Goal: Transaction & Acquisition: Purchase product/service

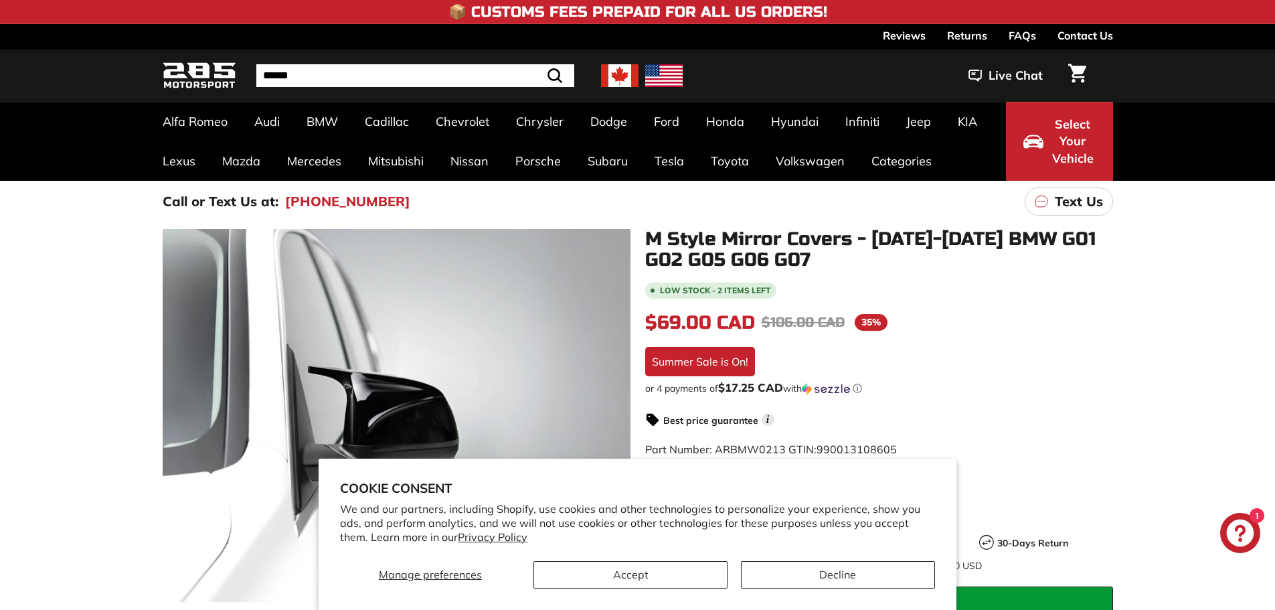
click at [1095, 363] on div "Low stock - 2 items left $69.00 CAD $69.00 CAD Regular price $106.00 CAD $106.0…" at bounding box center [879, 539] width 468 height 519
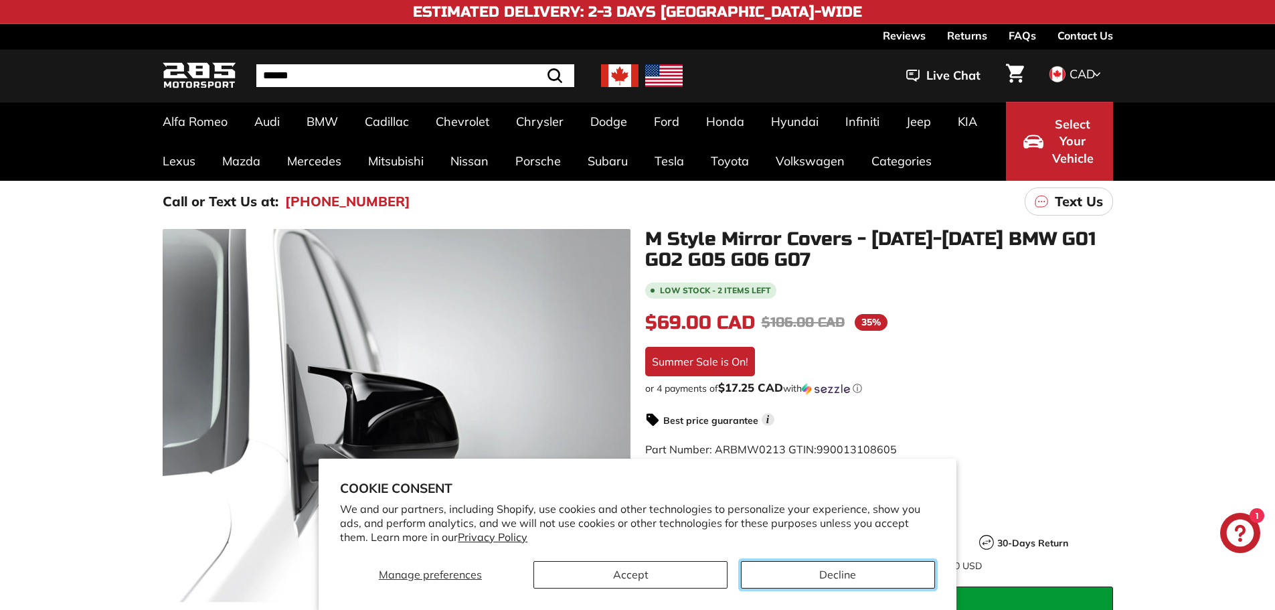
click at [813, 582] on button "Decline" at bounding box center [838, 574] width 194 height 27
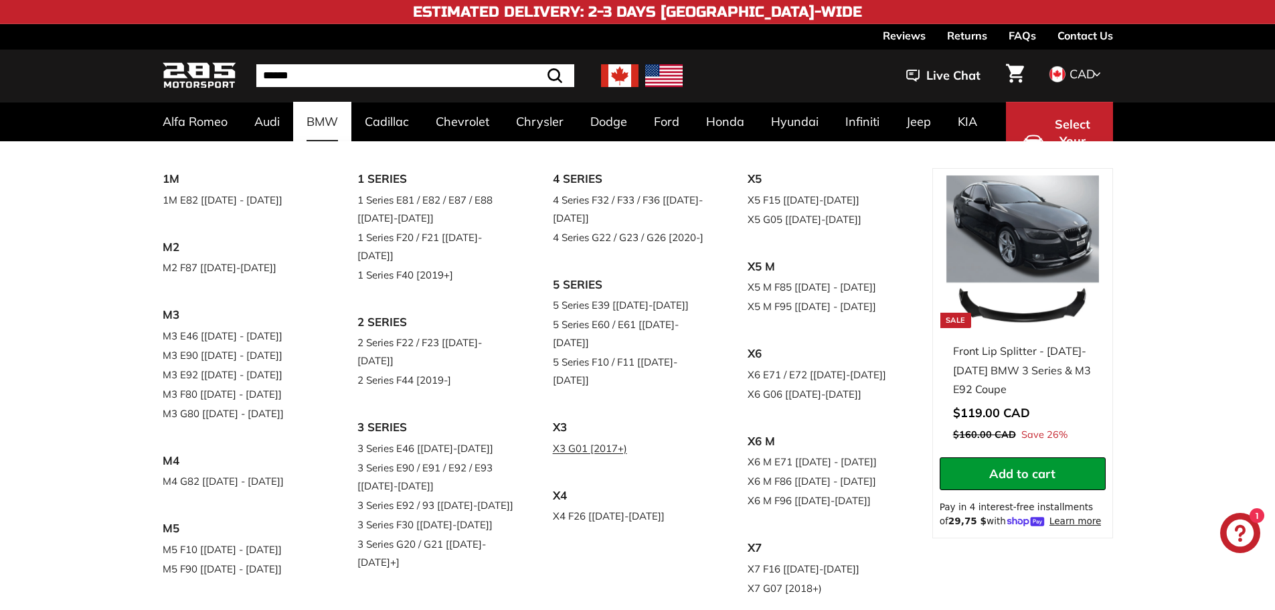
click at [614, 438] on link "X3 G01 [2017+)" at bounding box center [632, 447] width 158 height 19
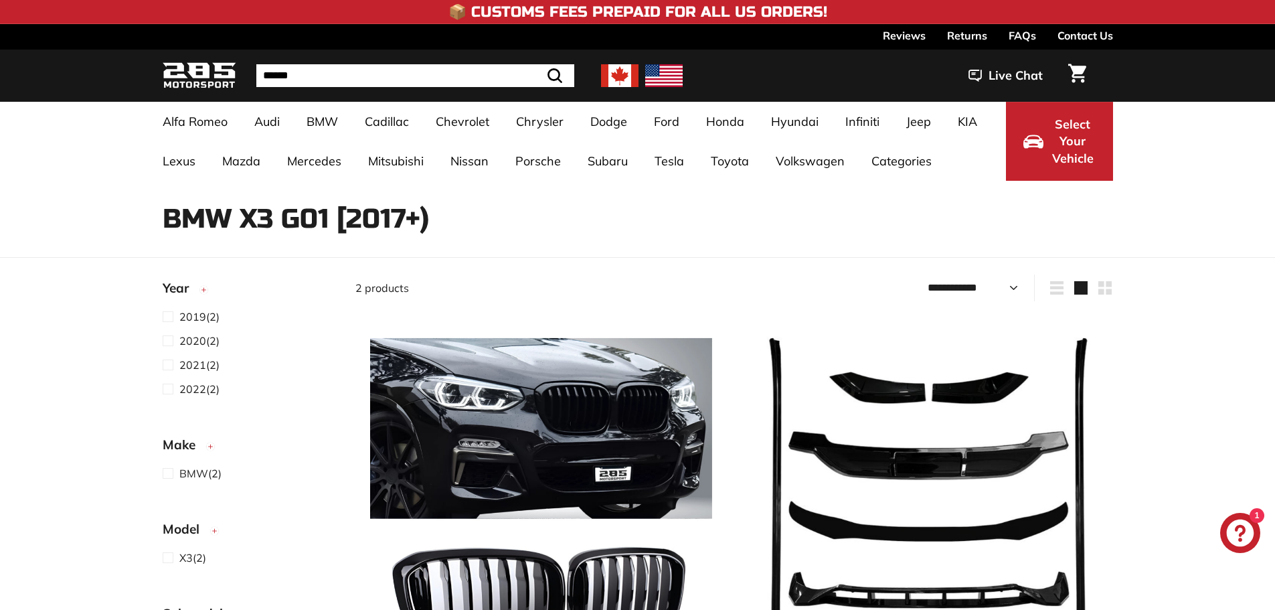
select select "**********"
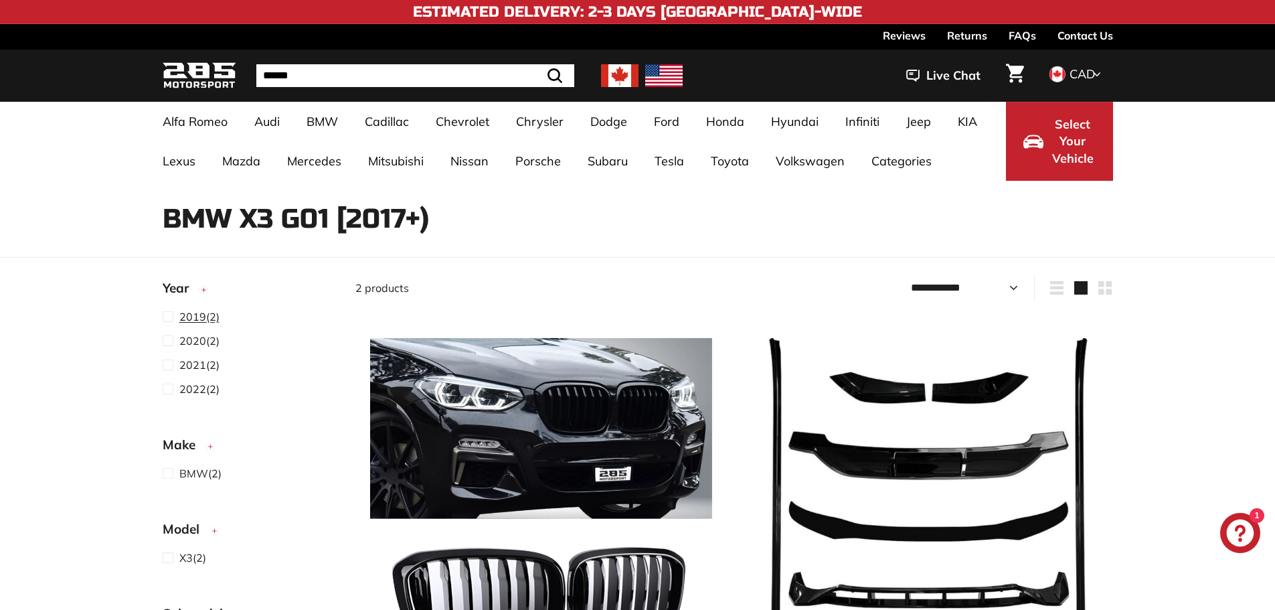
click at [173, 319] on span at bounding box center [171, 317] width 17 height 16
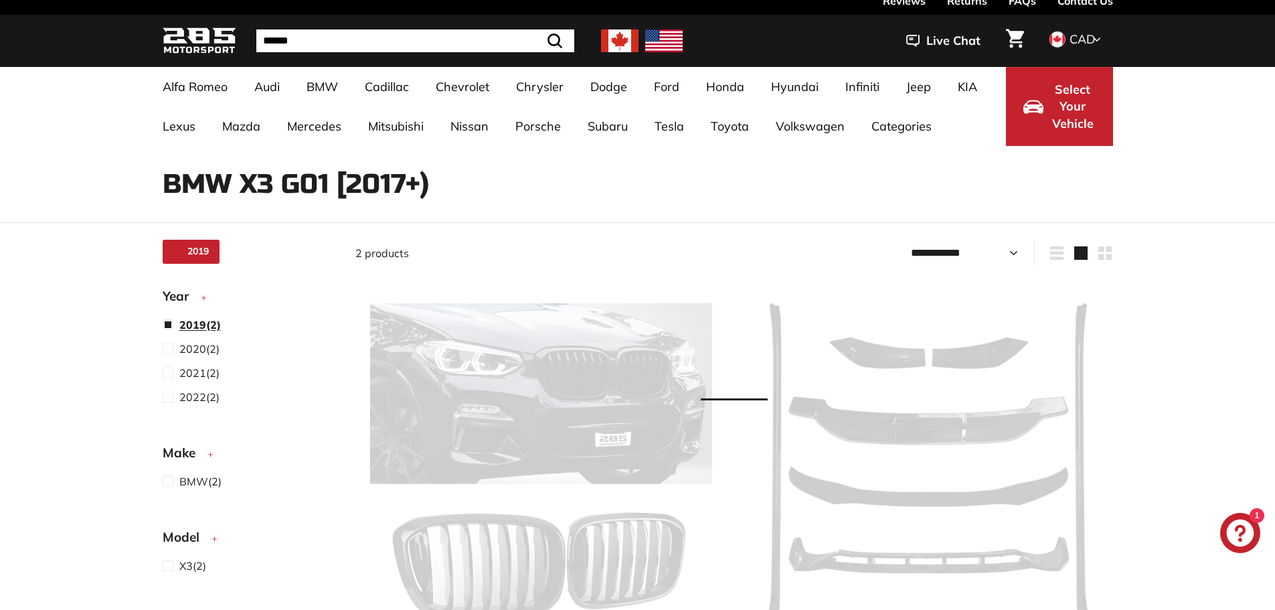
select select "**********"
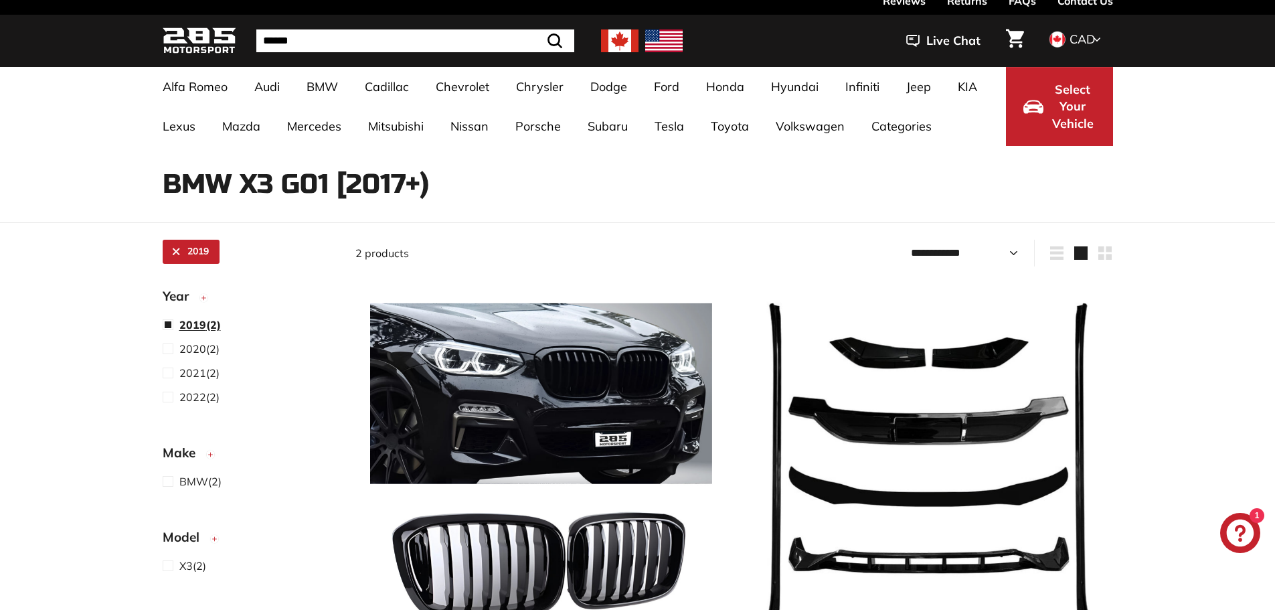
click at [173, 323] on span at bounding box center [171, 325] width 17 height 16
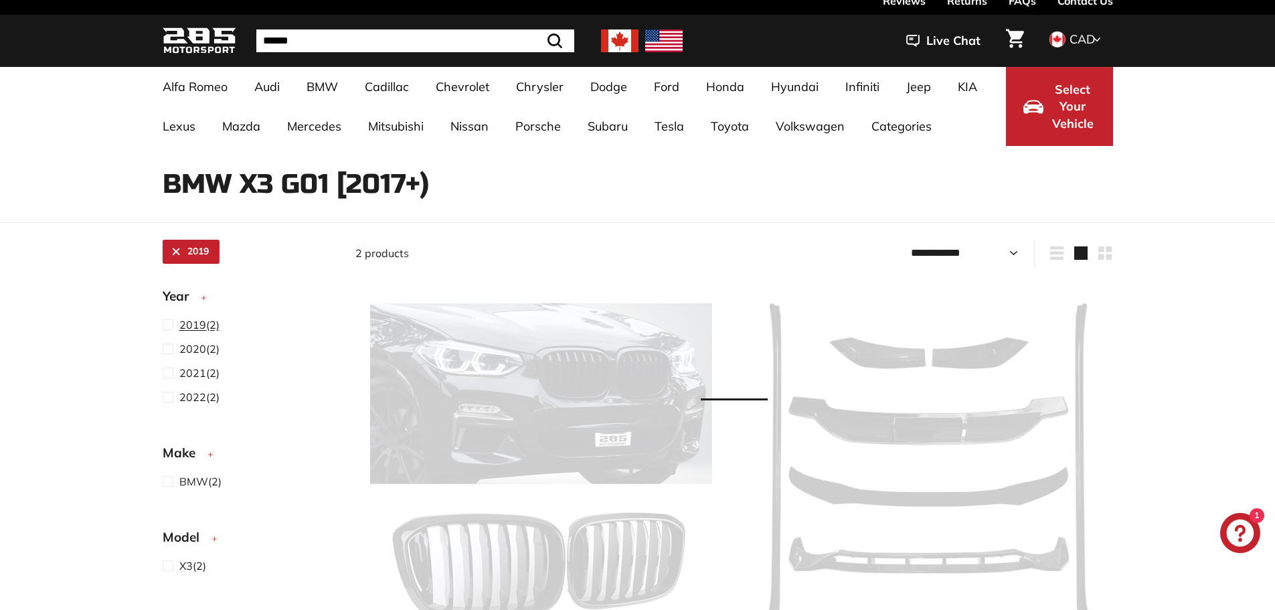
select select "**********"
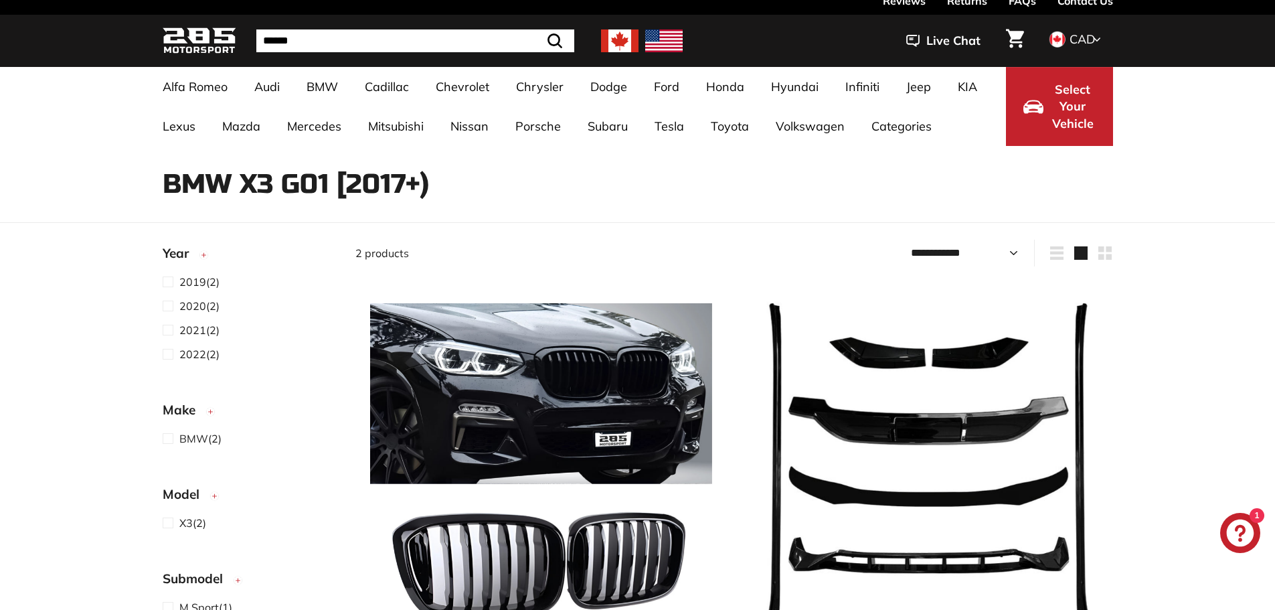
scroll to position [236, 0]
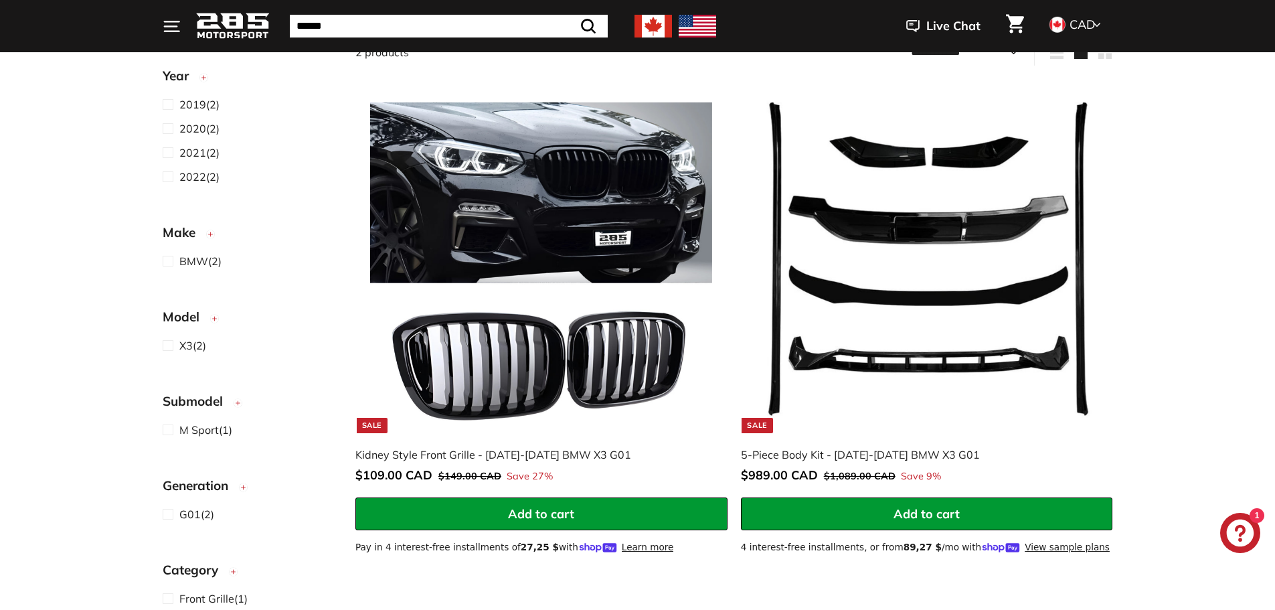
click at [175, 434] on span at bounding box center [171, 430] width 17 height 16
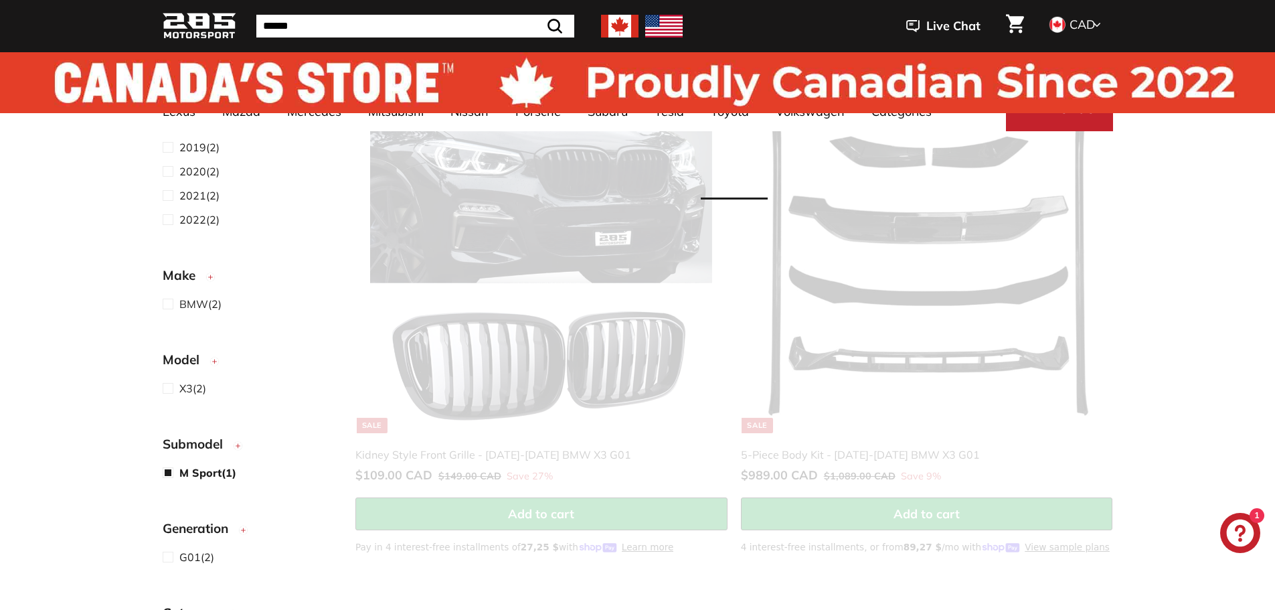
scroll to position [35, 0]
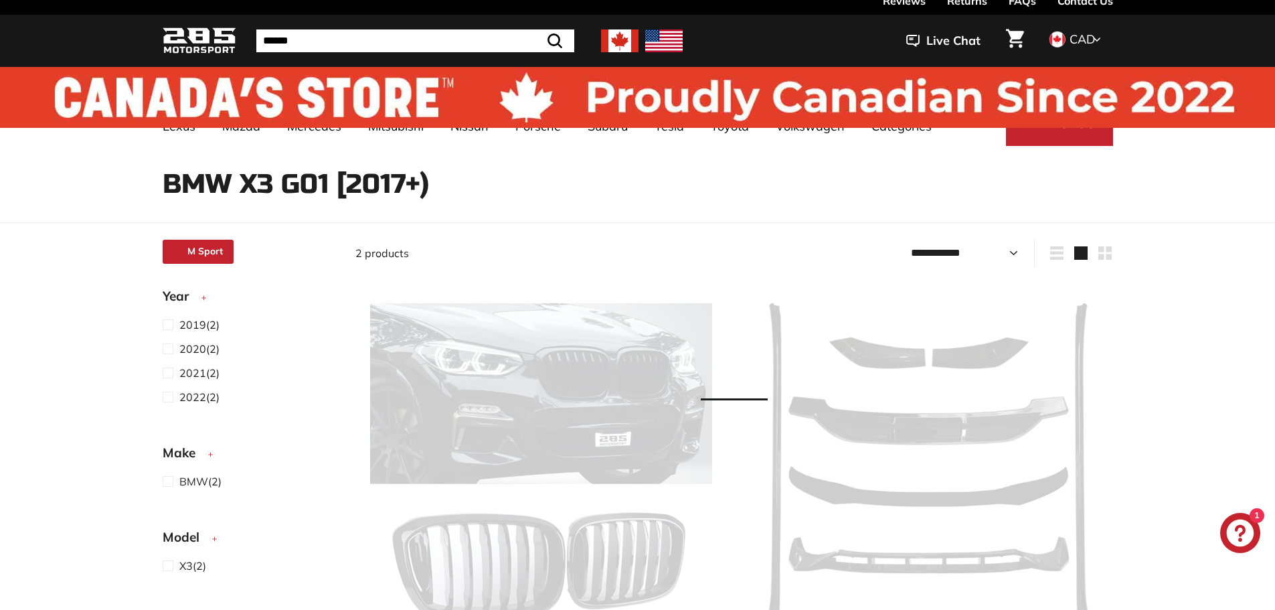
select select "**********"
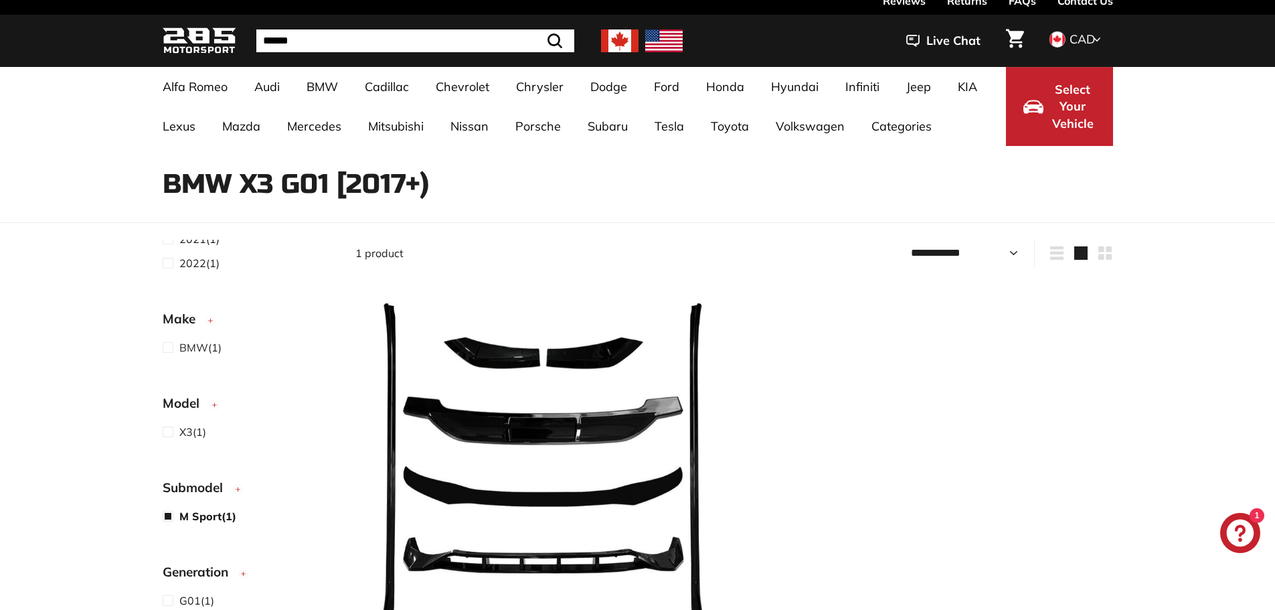
scroll to position [170, 0]
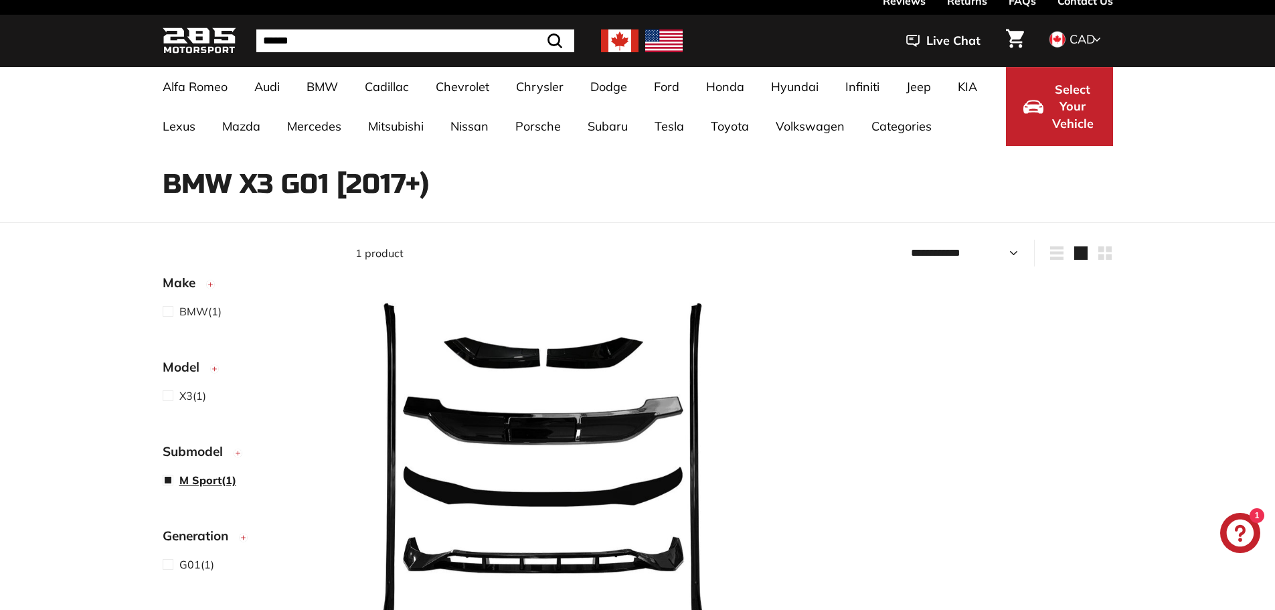
click at [163, 473] on span at bounding box center [171, 480] width 17 height 16
select select "**********"
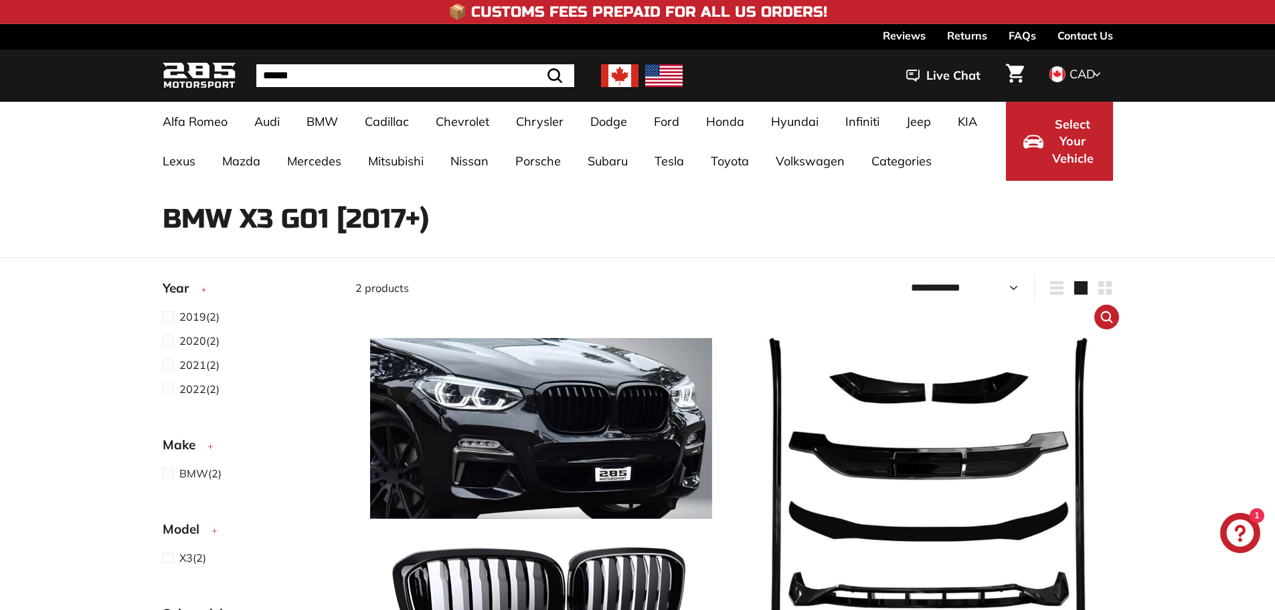
scroll to position [134, 0]
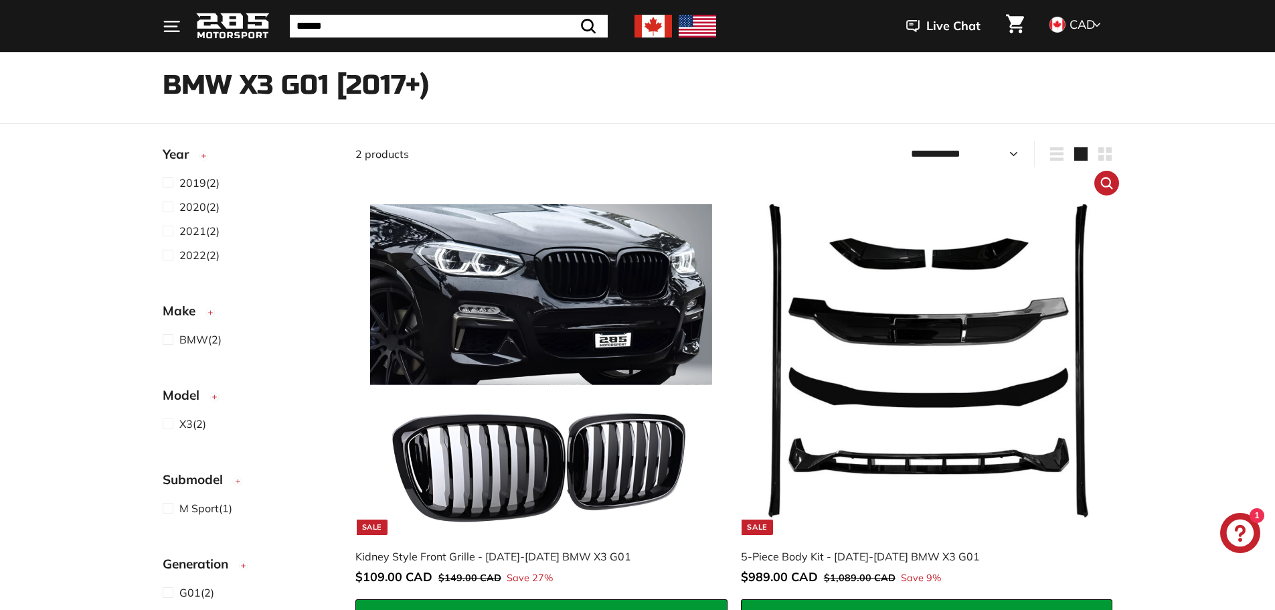
click at [965, 412] on img at bounding box center [927, 363] width 342 height 342
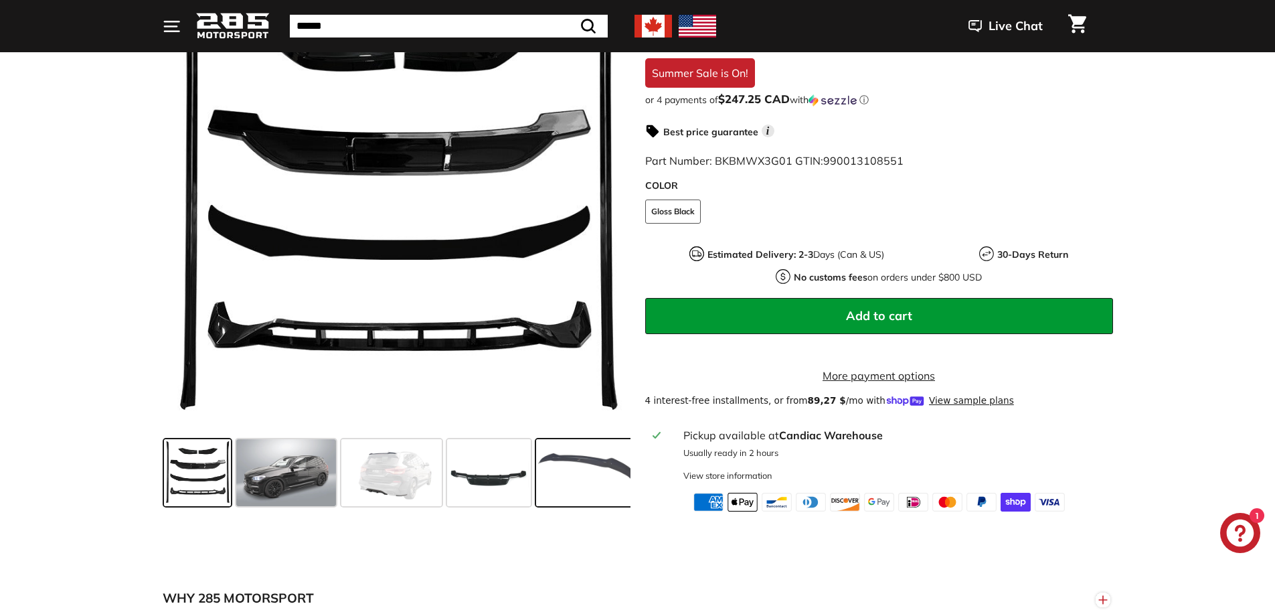
scroll to position [402, 0]
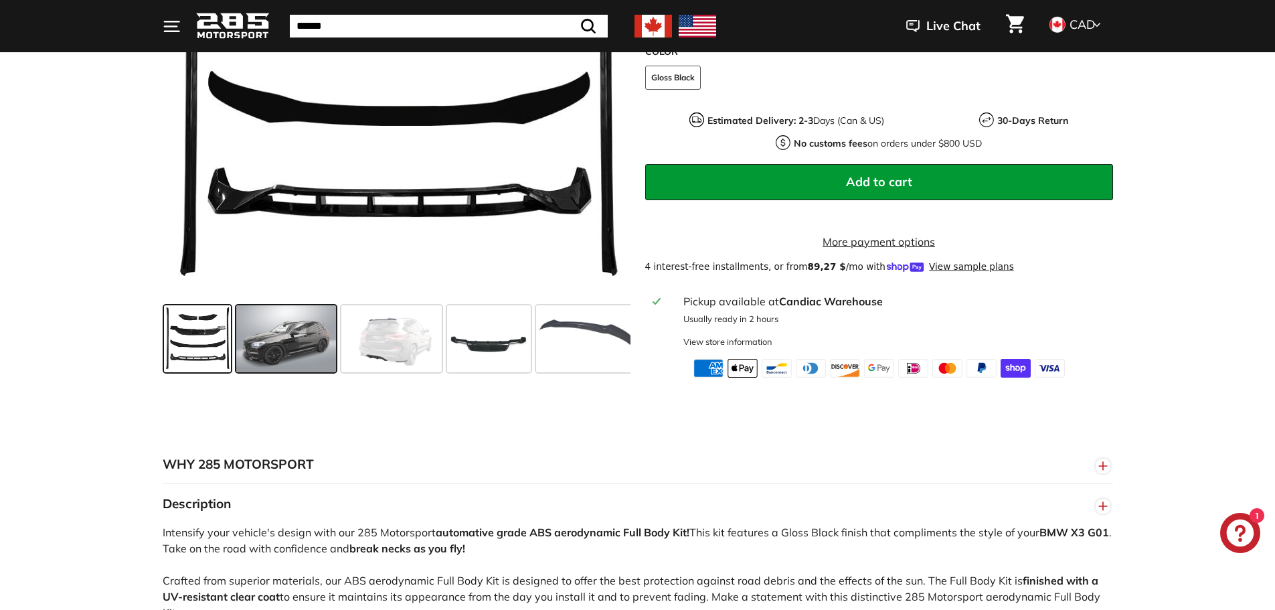
click at [272, 344] on span at bounding box center [286, 338] width 100 height 67
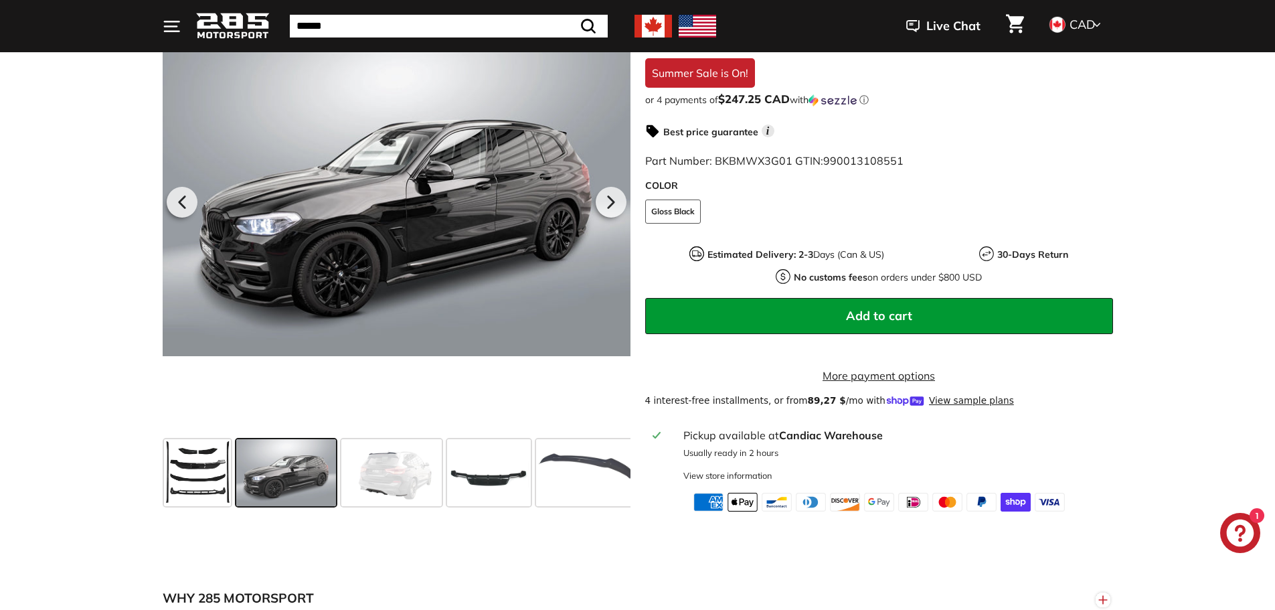
scroll to position [201, 0]
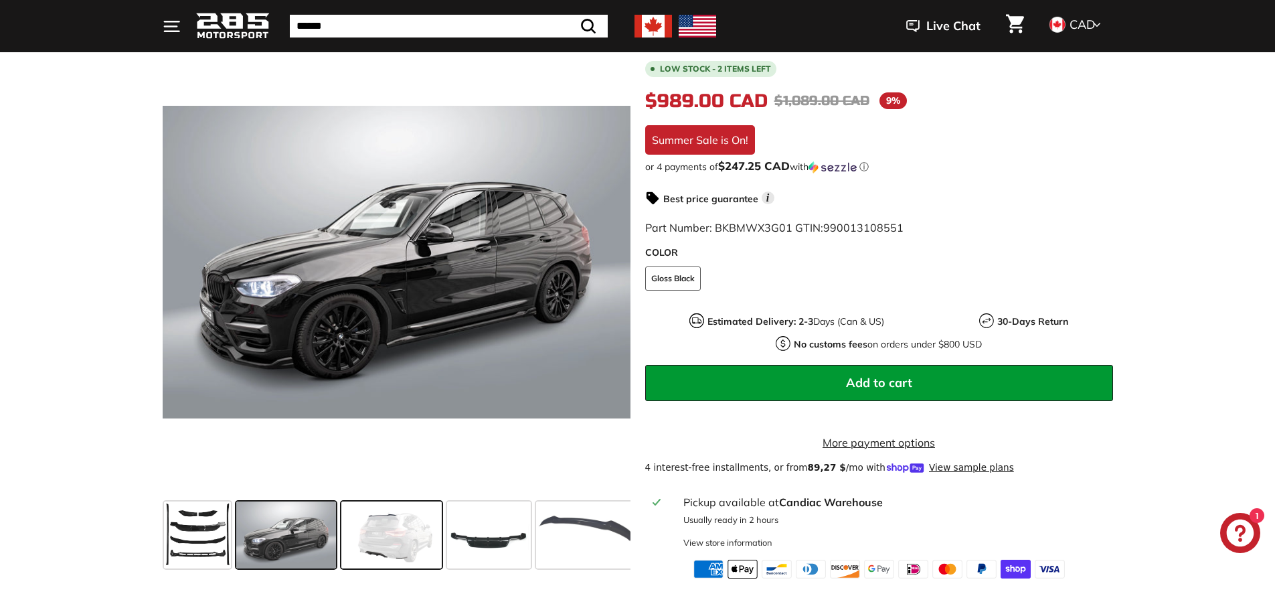
click at [389, 529] on span at bounding box center [391, 534] width 100 height 67
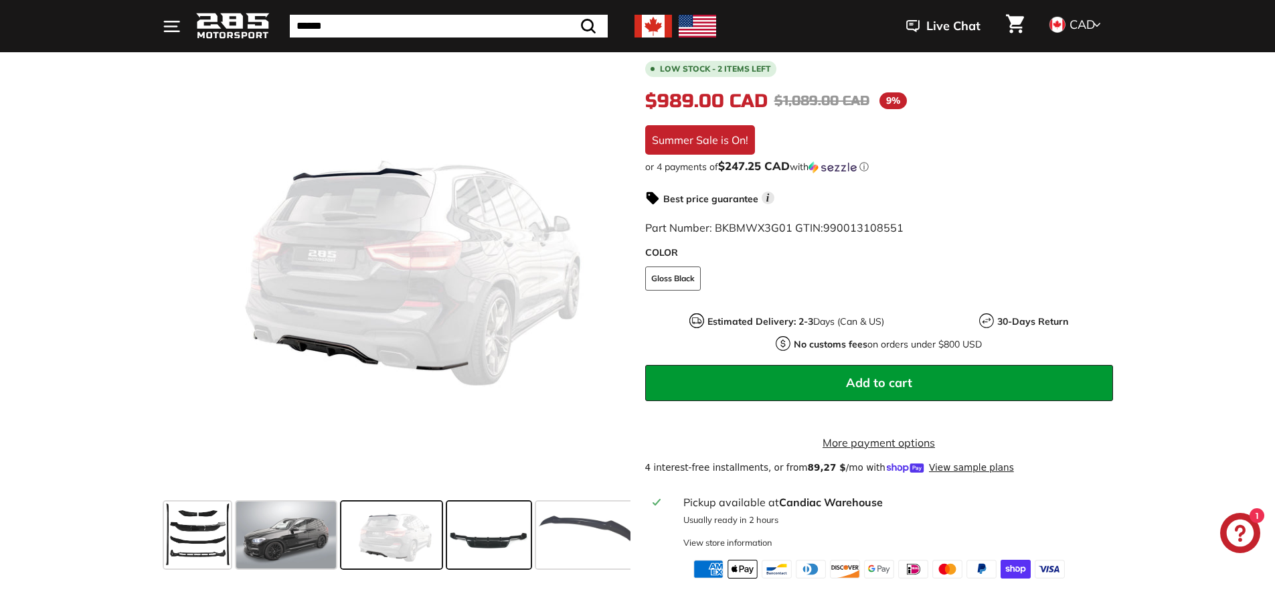
click at [503, 536] on span at bounding box center [489, 534] width 84 height 67
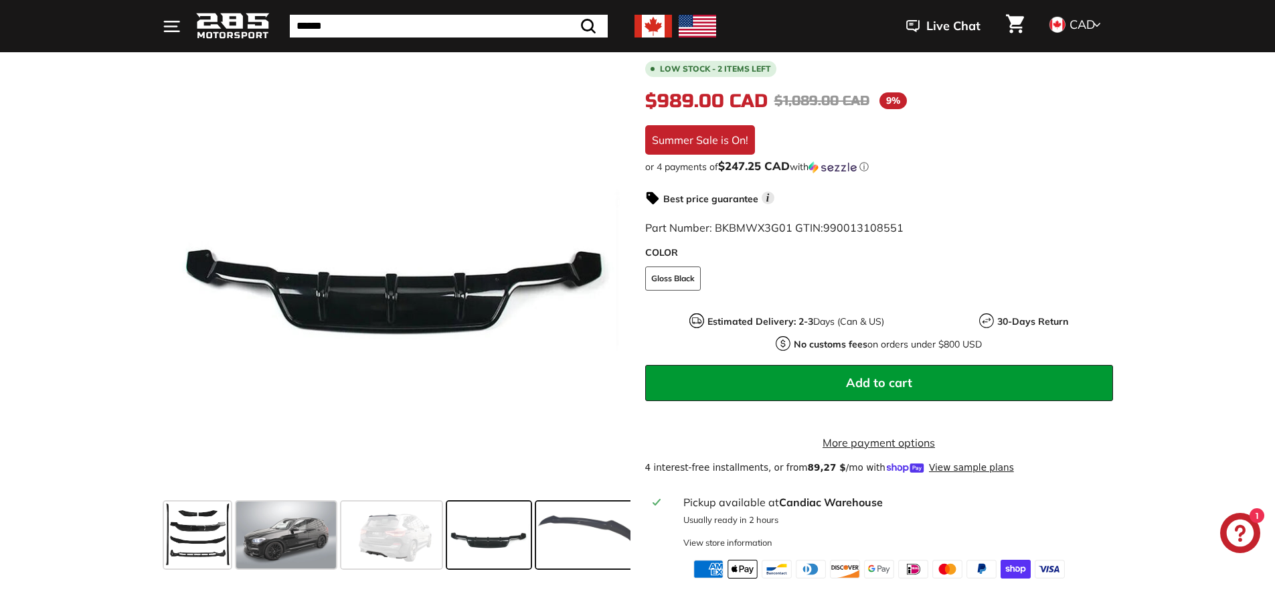
click at [585, 538] on span at bounding box center [586, 534] width 100 height 67
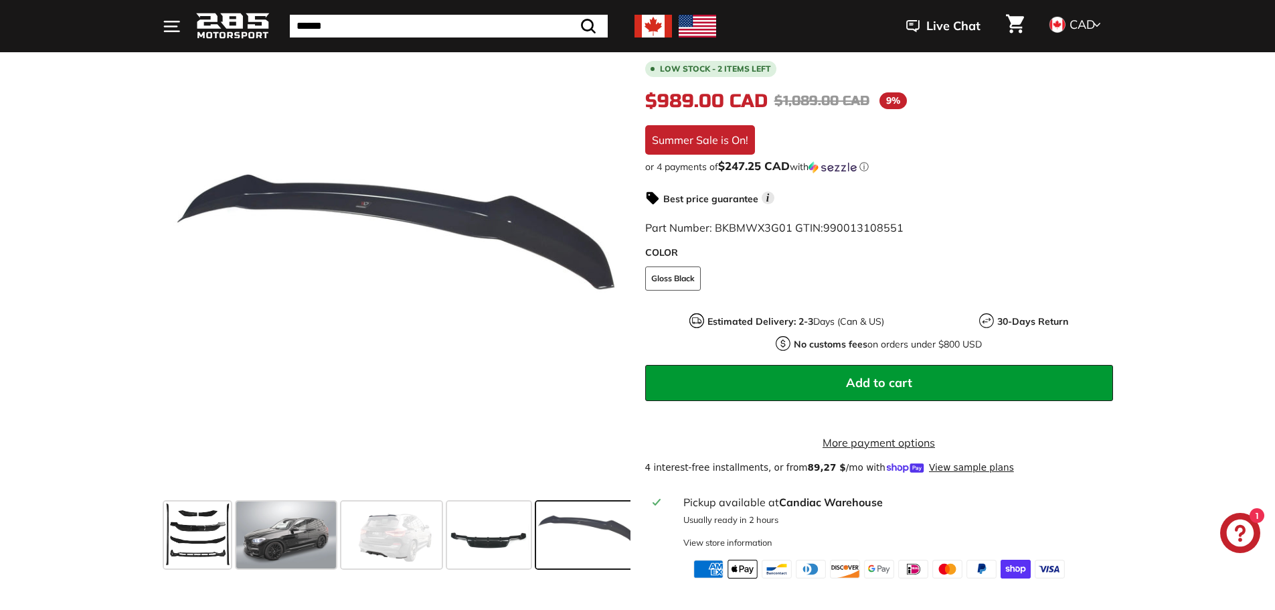
scroll to position [0, 191]
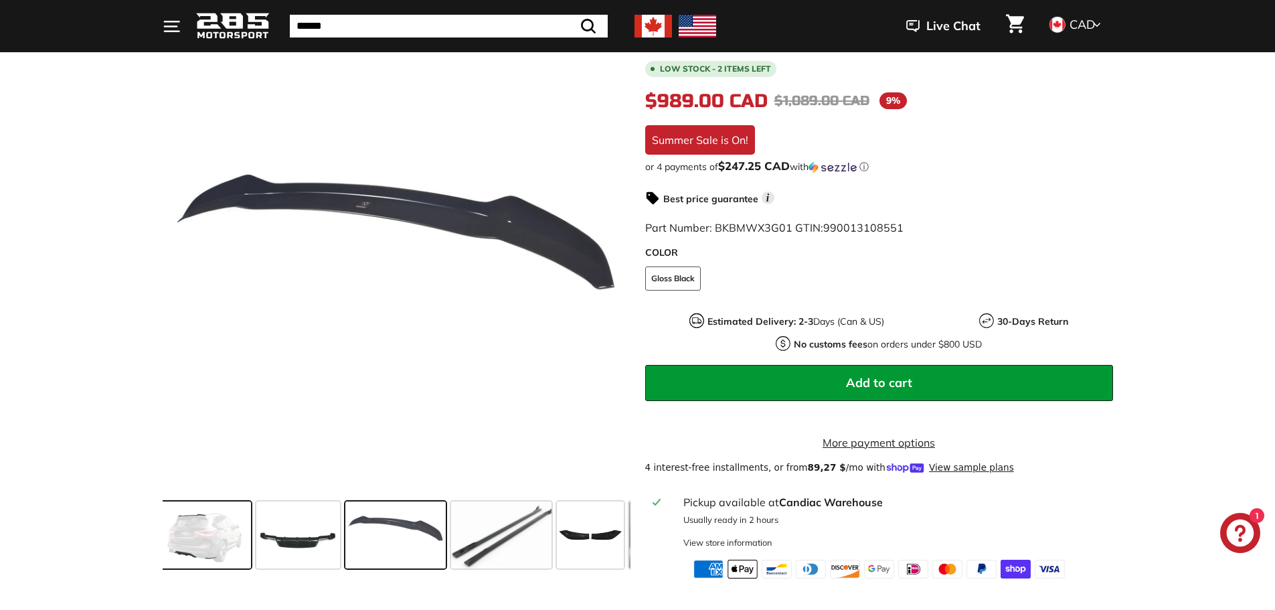
click at [191, 528] on span at bounding box center [201, 534] width 100 height 67
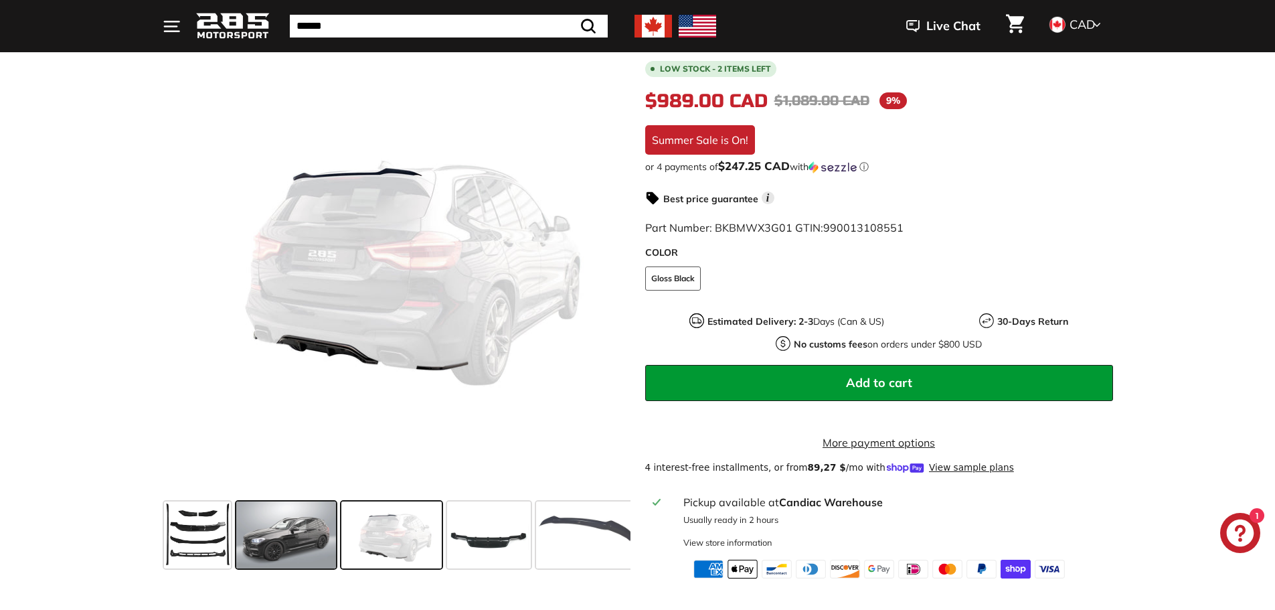
click at [256, 537] on span at bounding box center [286, 534] width 100 height 67
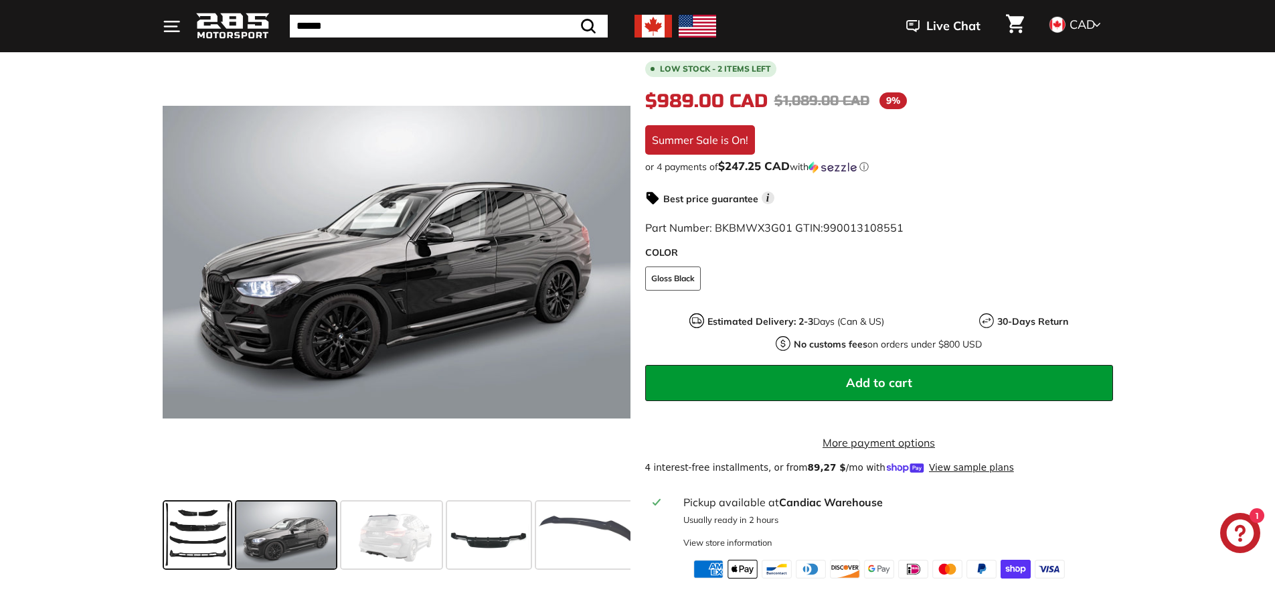
click at [191, 538] on span at bounding box center [197, 534] width 67 height 67
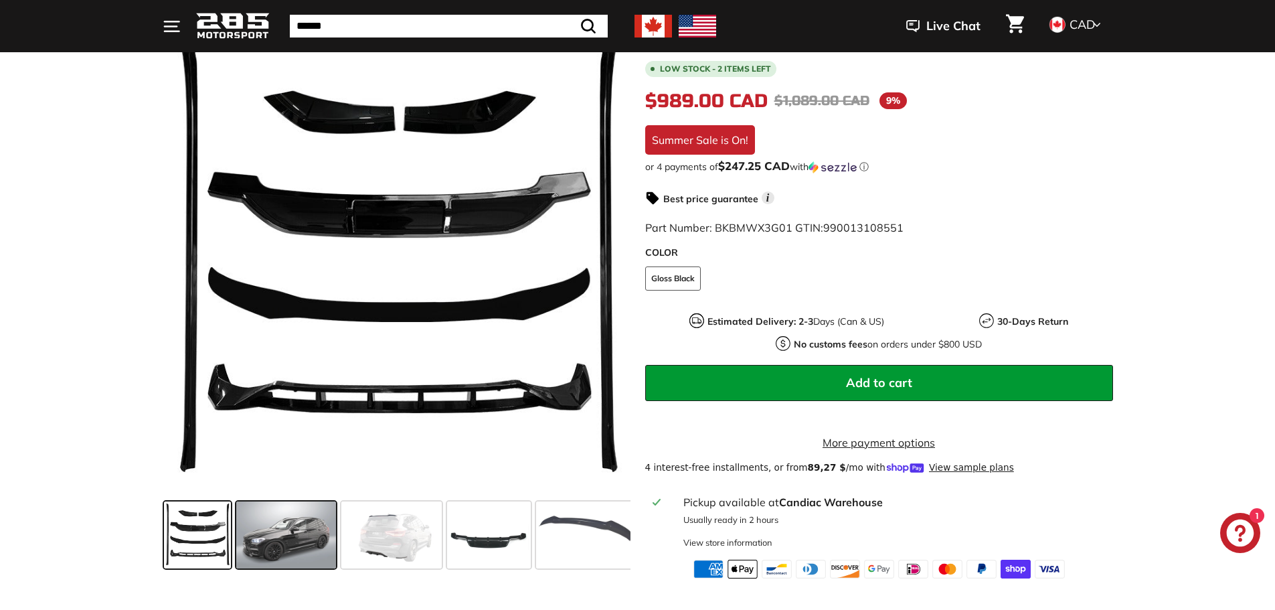
click at [279, 541] on span at bounding box center [286, 534] width 100 height 67
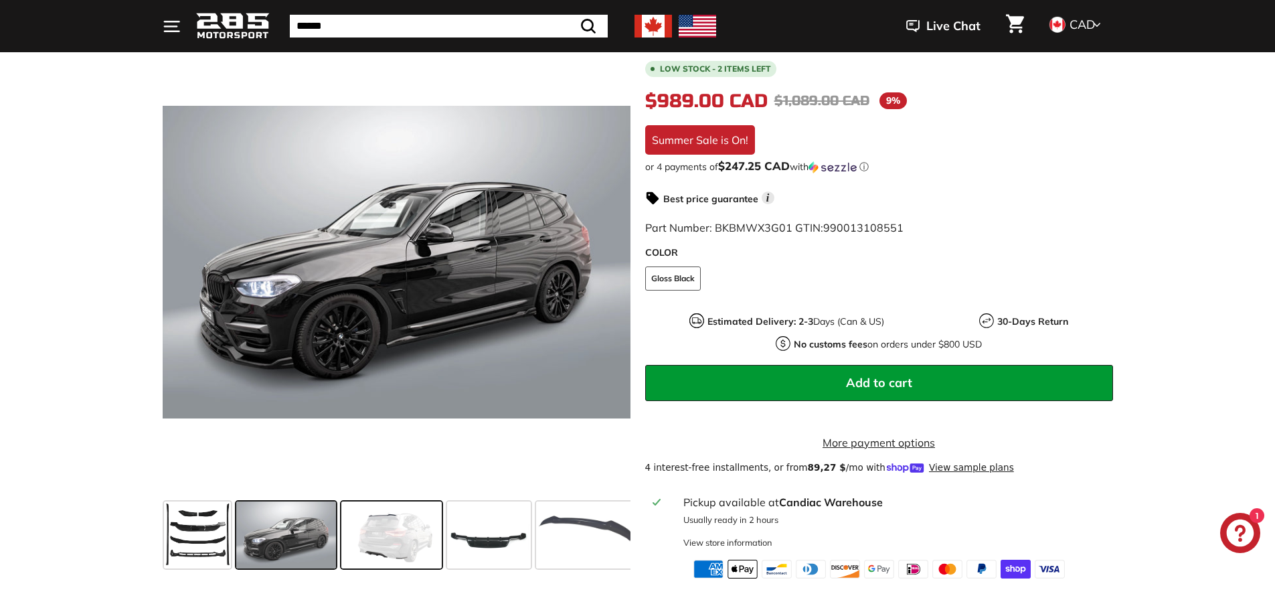
click at [369, 545] on span at bounding box center [391, 534] width 100 height 67
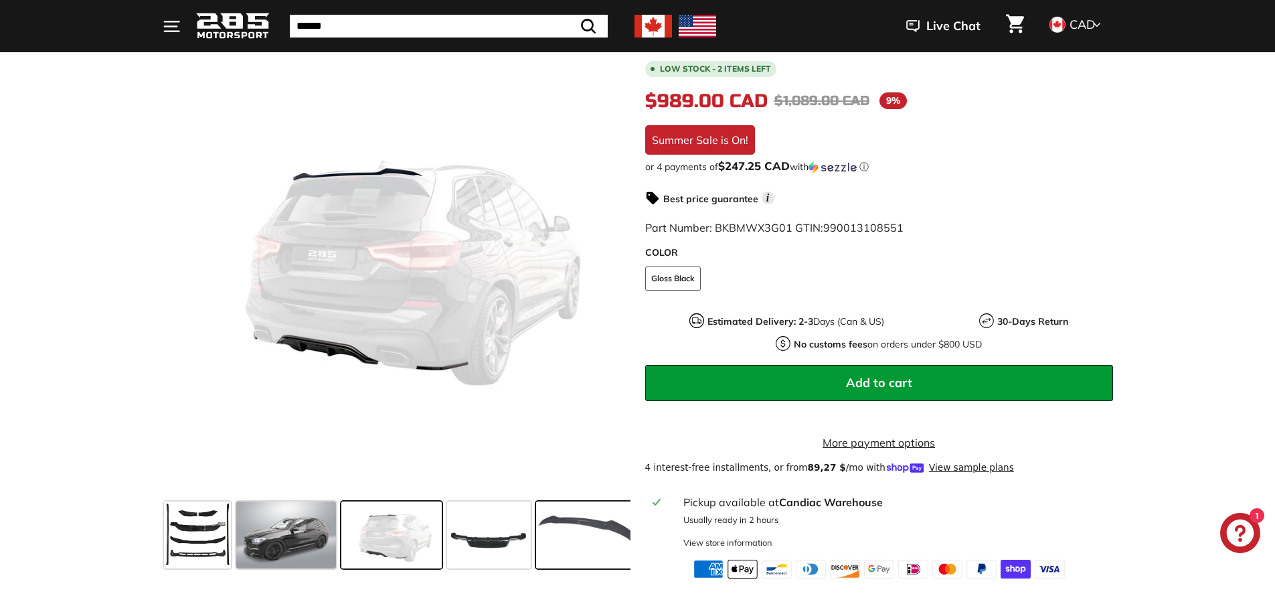
click at [597, 545] on span at bounding box center [586, 534] width 100 height 67
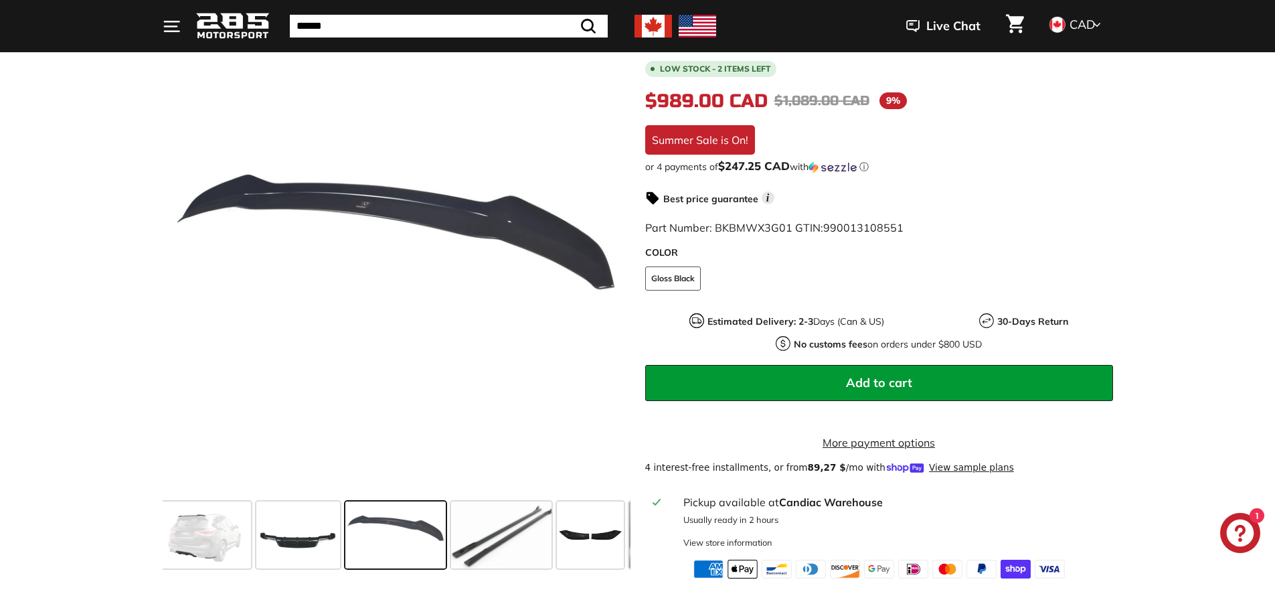
click at [597, 545] on span at bounding box center [590, 534] width 67 height 67
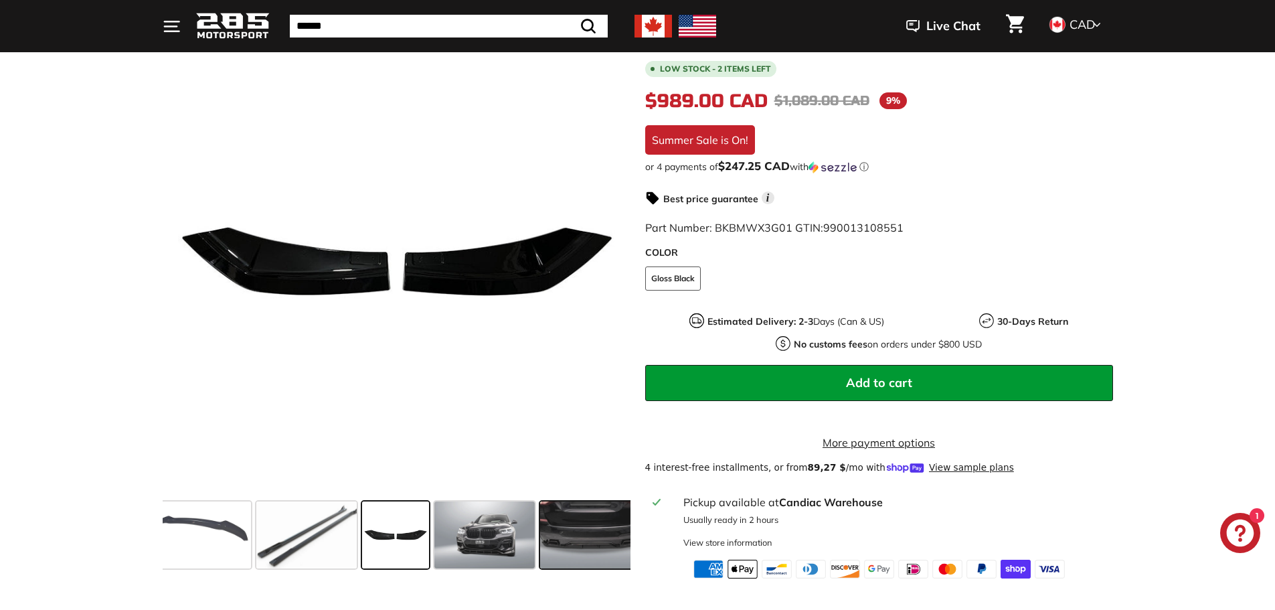
click at [594, 545] on span at bounding box center [590, 534] width 100 height 67
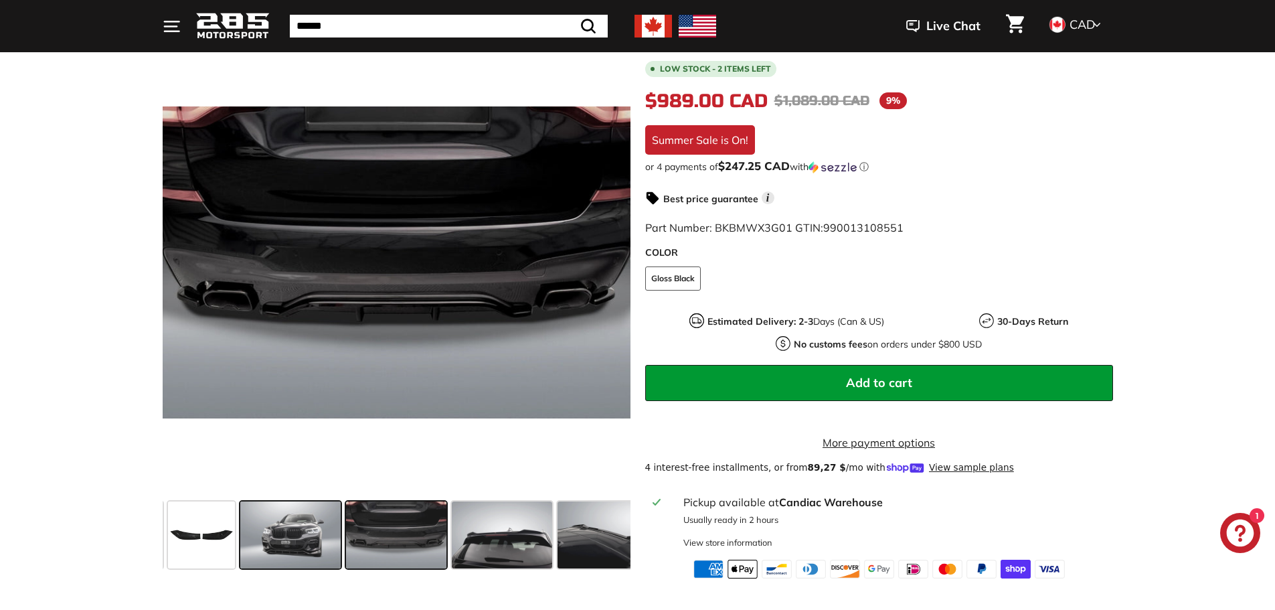
click at [278, 542] on span at bounding box center [290, 534] width 100 height 67
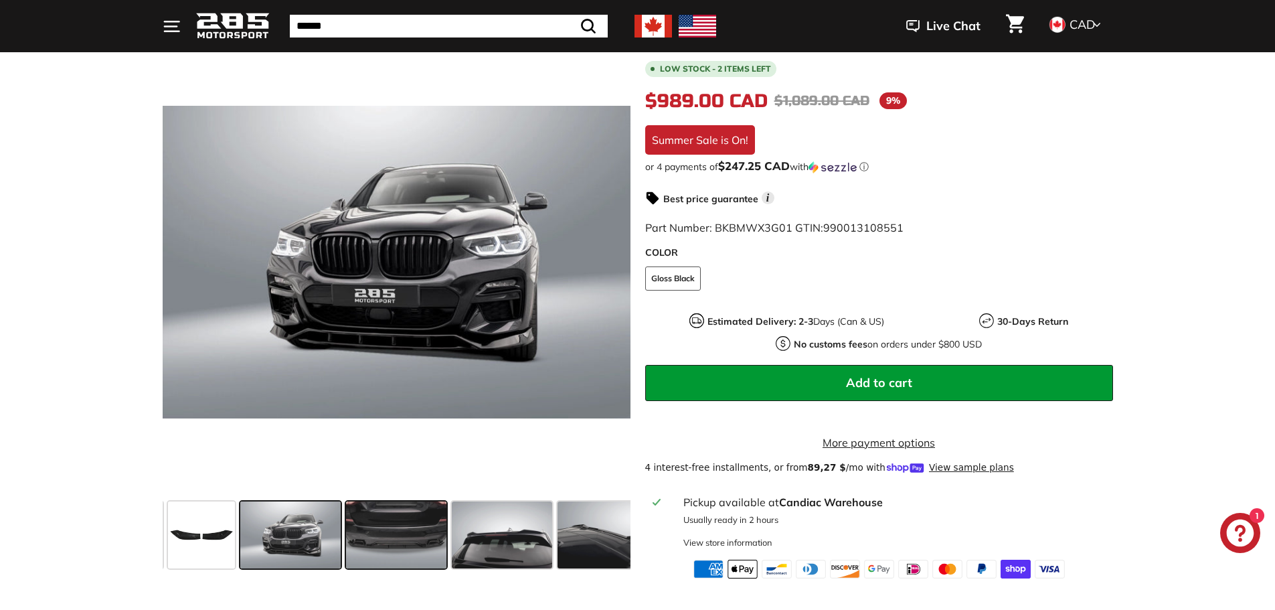
click at [376, 533] on span at bounding box center [396, 534] width 100 height 67
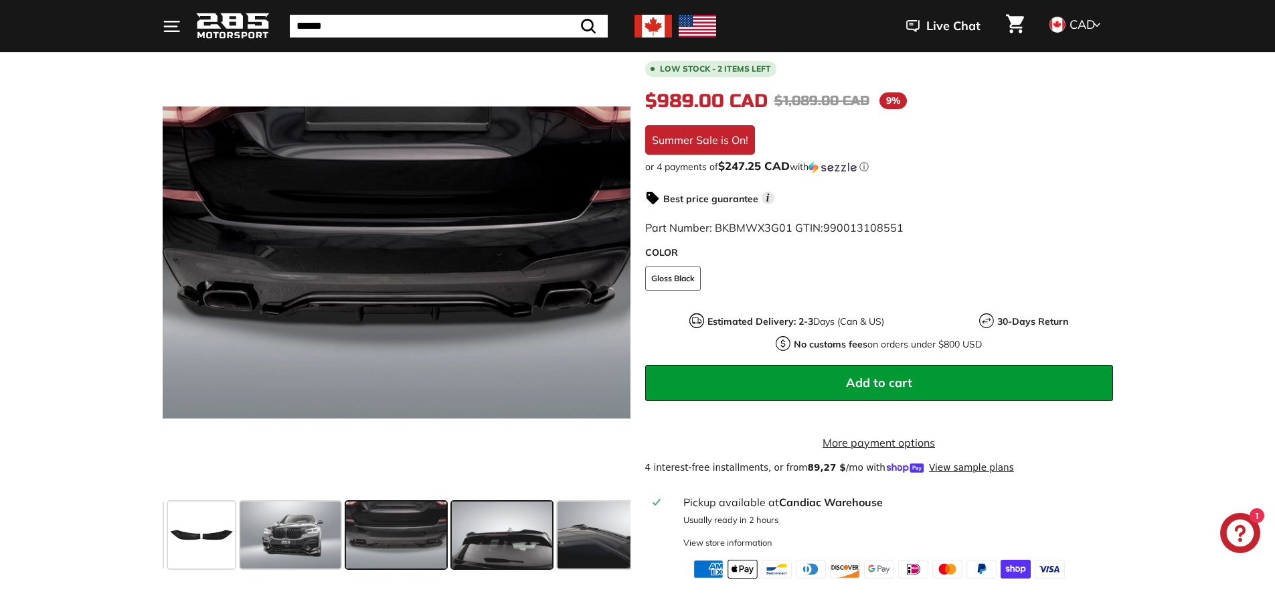
click at [507, 545] on span at bounding box center [502, 534] width 100 height 67
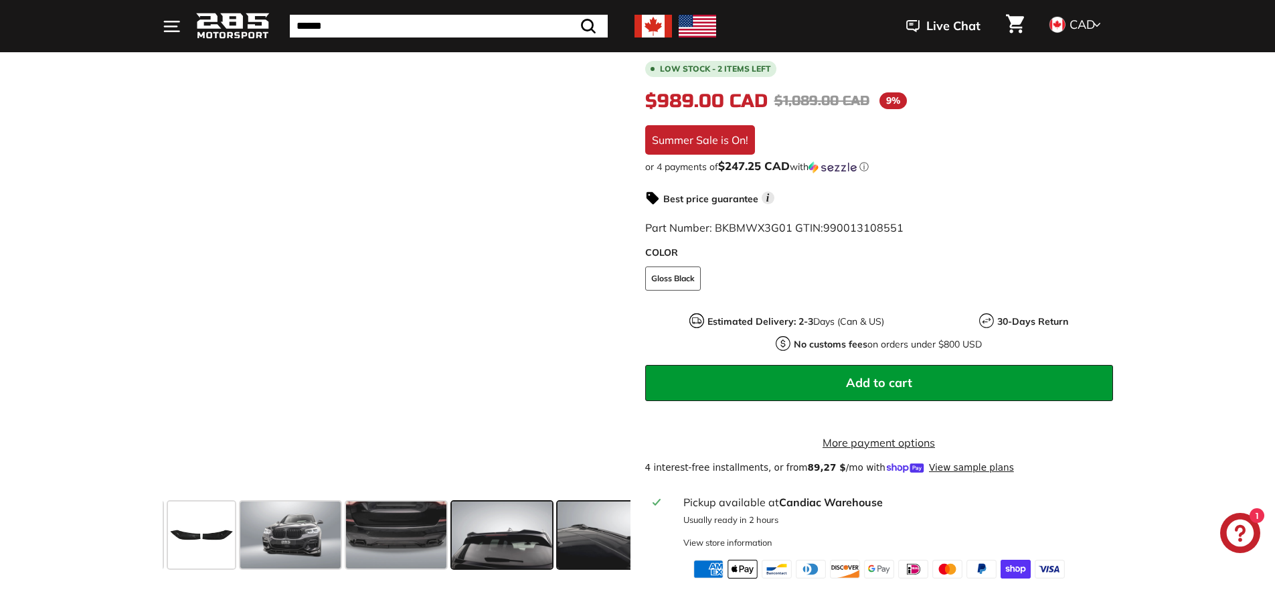
click at [574, 546] on span at bounding box center [608, 534] width 100 height 67
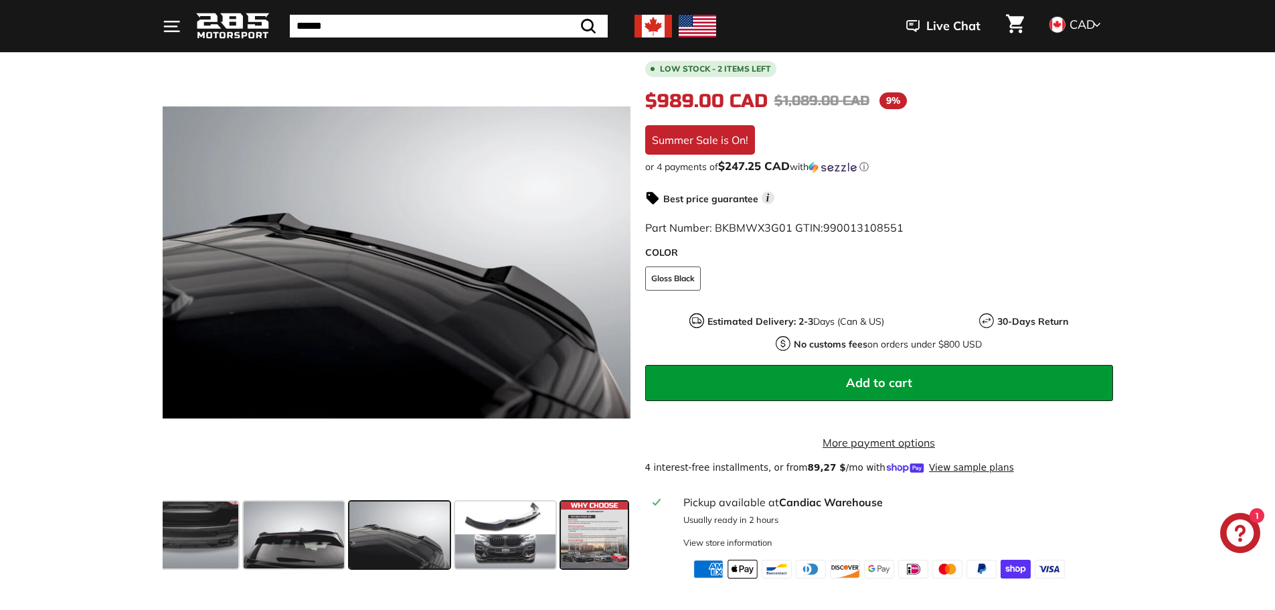
click at [570, 546] on span at bounding box center [594, 534] width 67 height 67
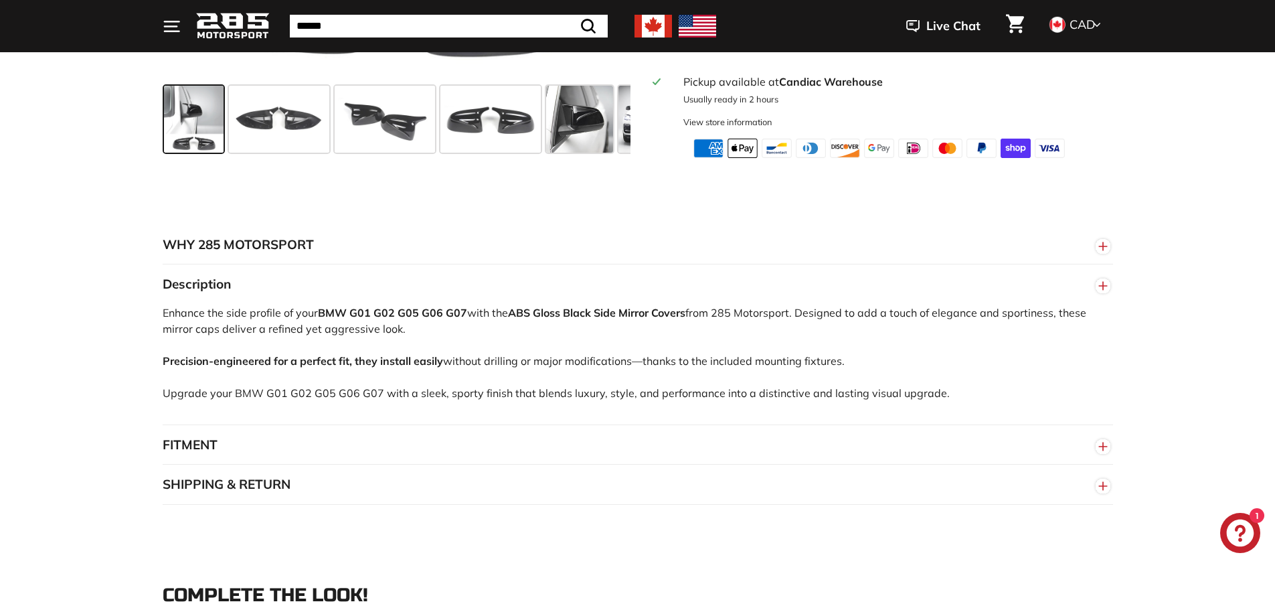
scroll to position [736, 0]
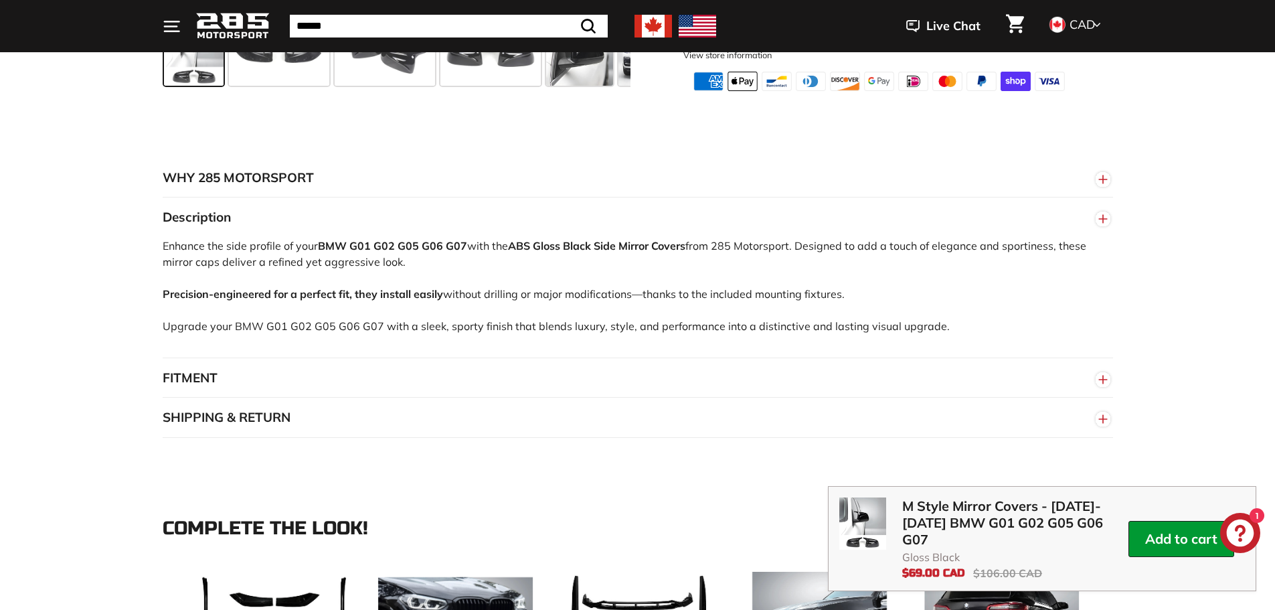
click at [196, 378] on button "FITMENT" at bounding box center [638, 378] width 951 height 40
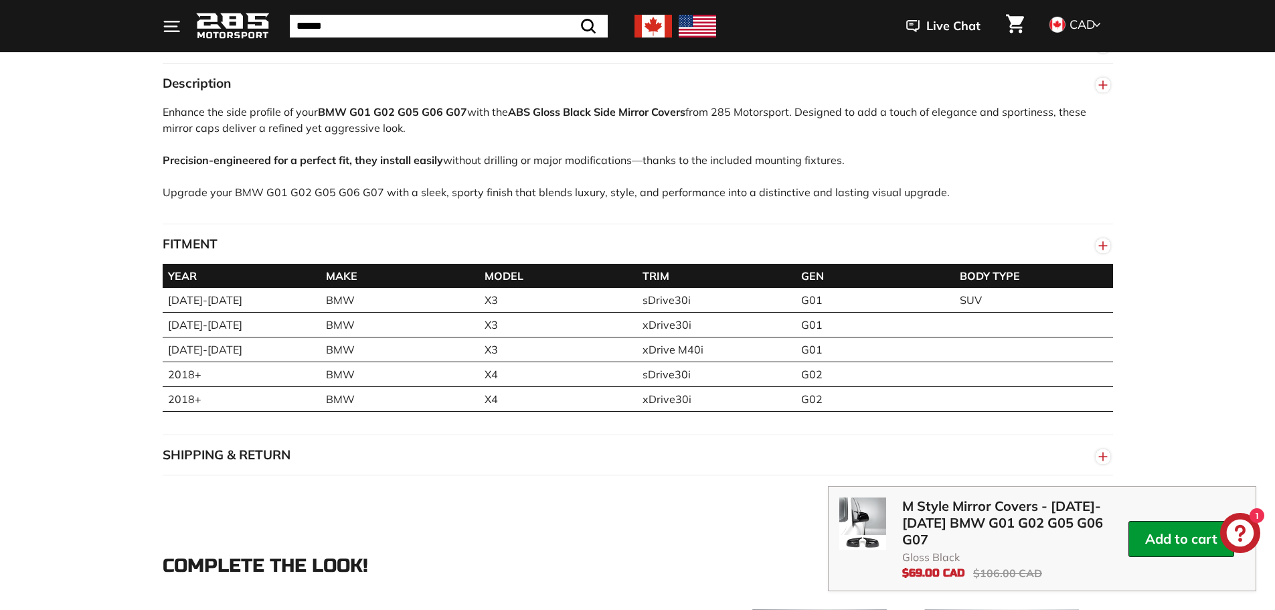
scroll to position [803, 0]
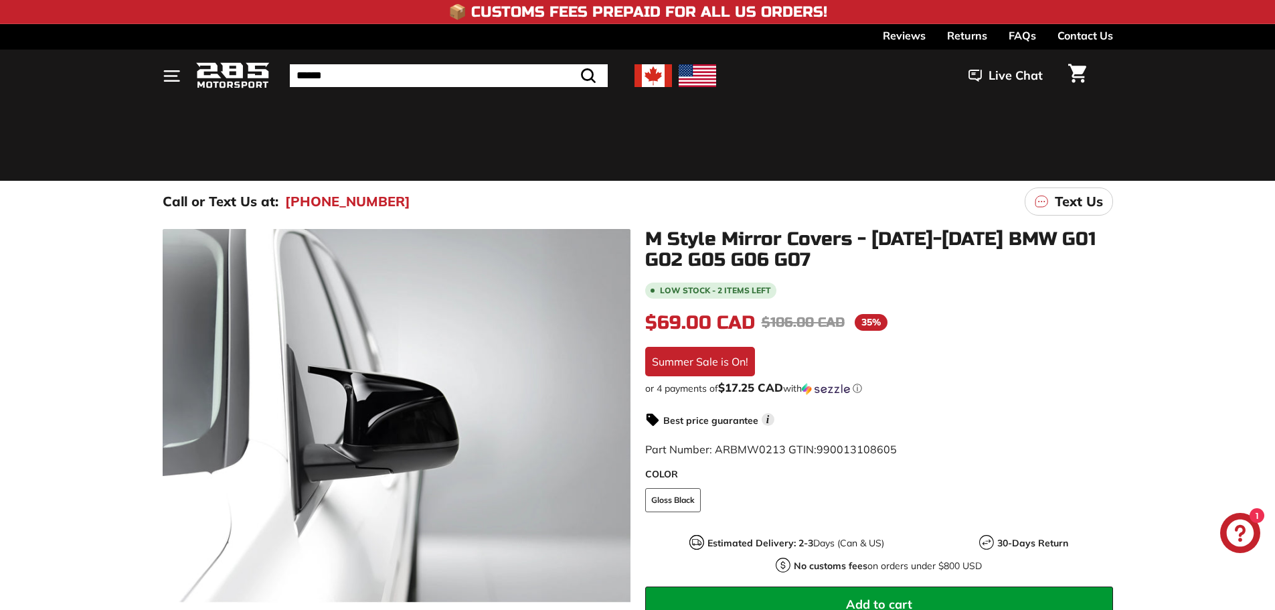
scroll to position [402, 0]
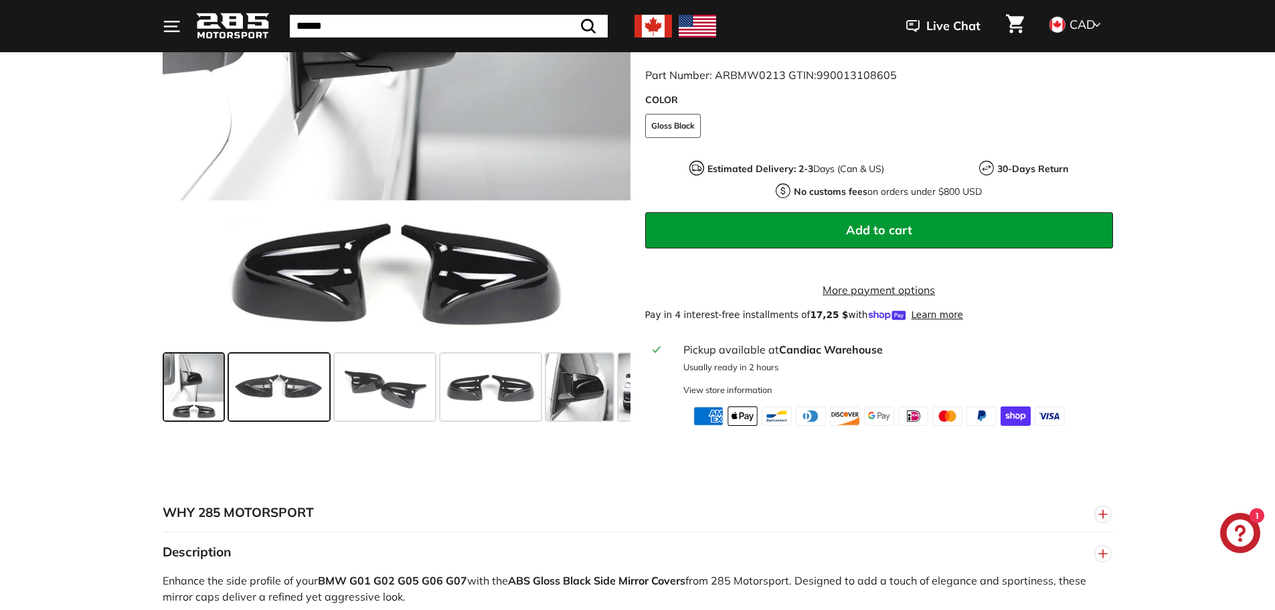
click at [277, 385] on span at bounding box center [279, 386] width 100 height 67
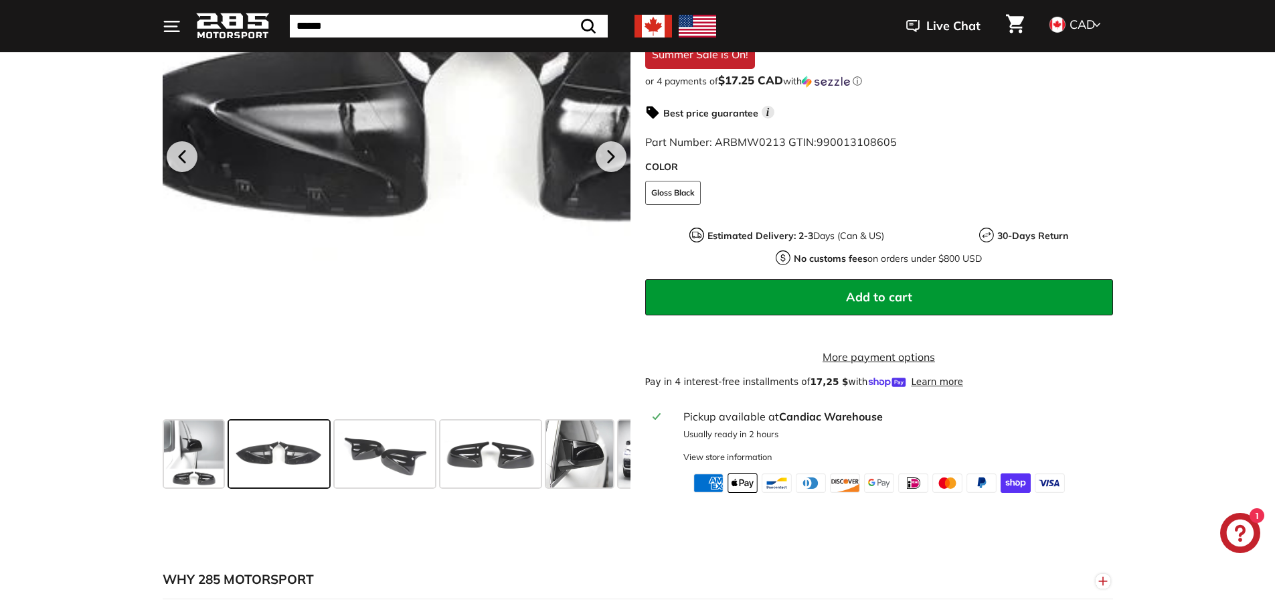
scroll to position [268, 0]
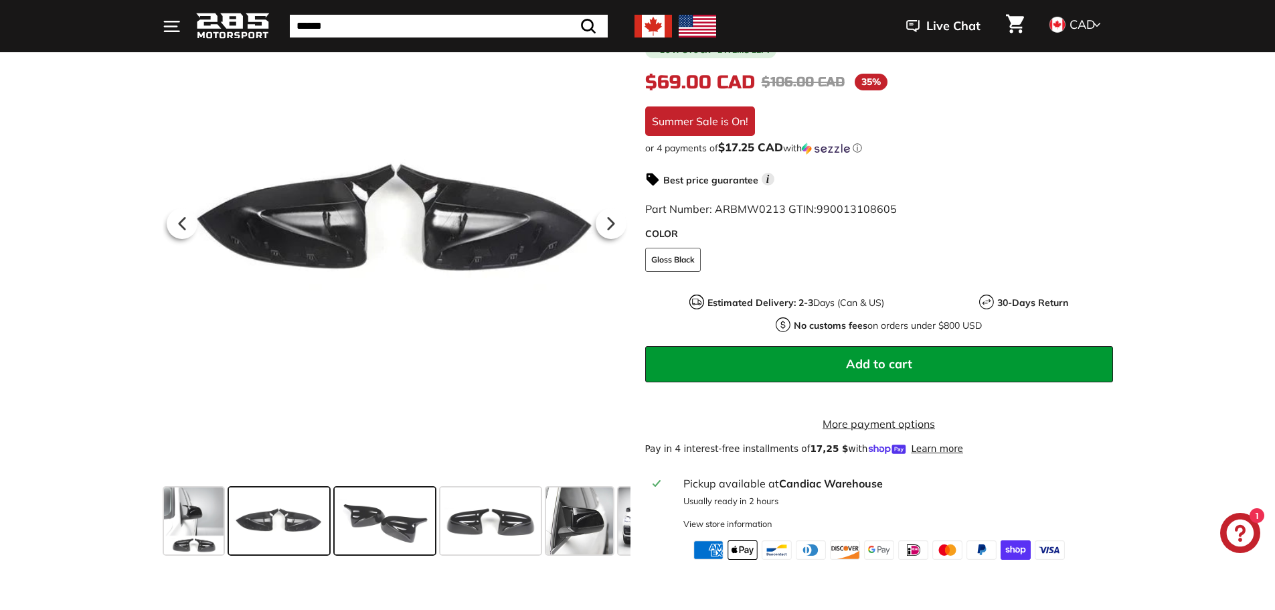
click at [384, 513] on span at bounding box center [385, 520] width 100 height 67
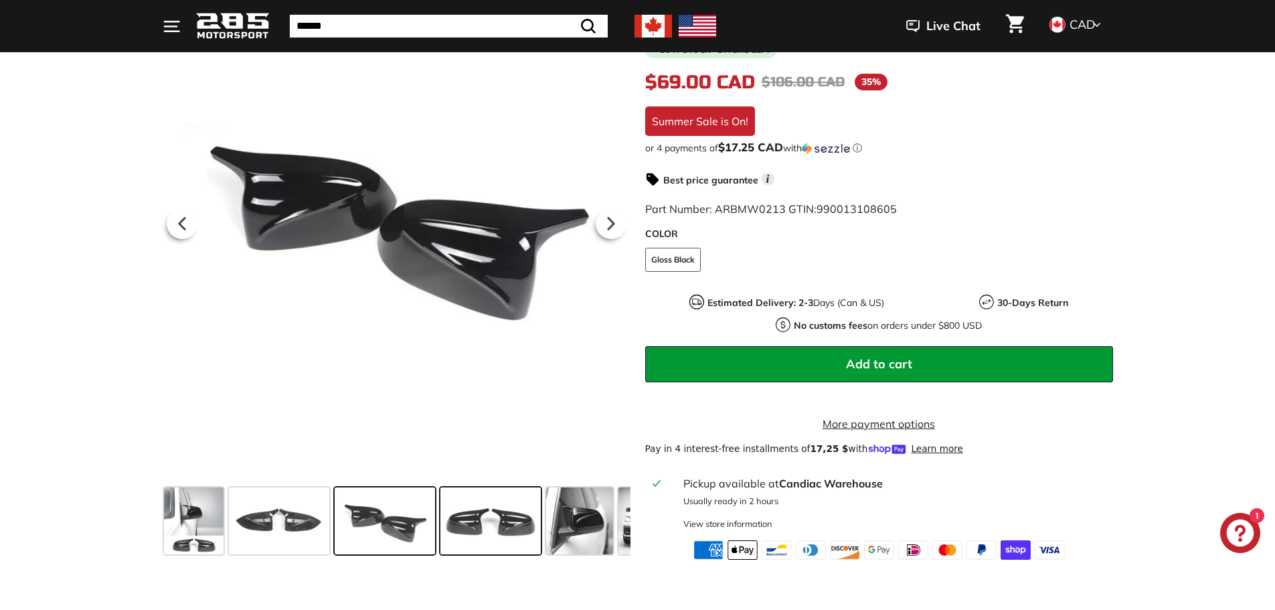
click at [472, 517] on span at bounding box center [490, 520] width 100 height 67
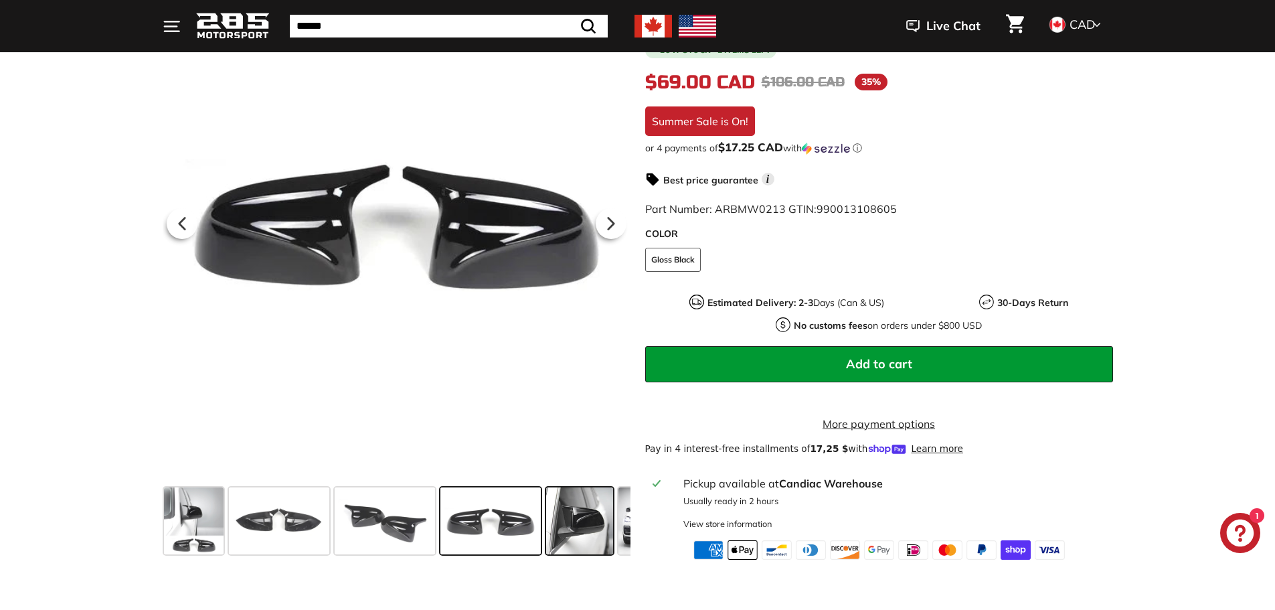
click at [579, 520] on span at bounding box center [579, 520] width 67 height 67
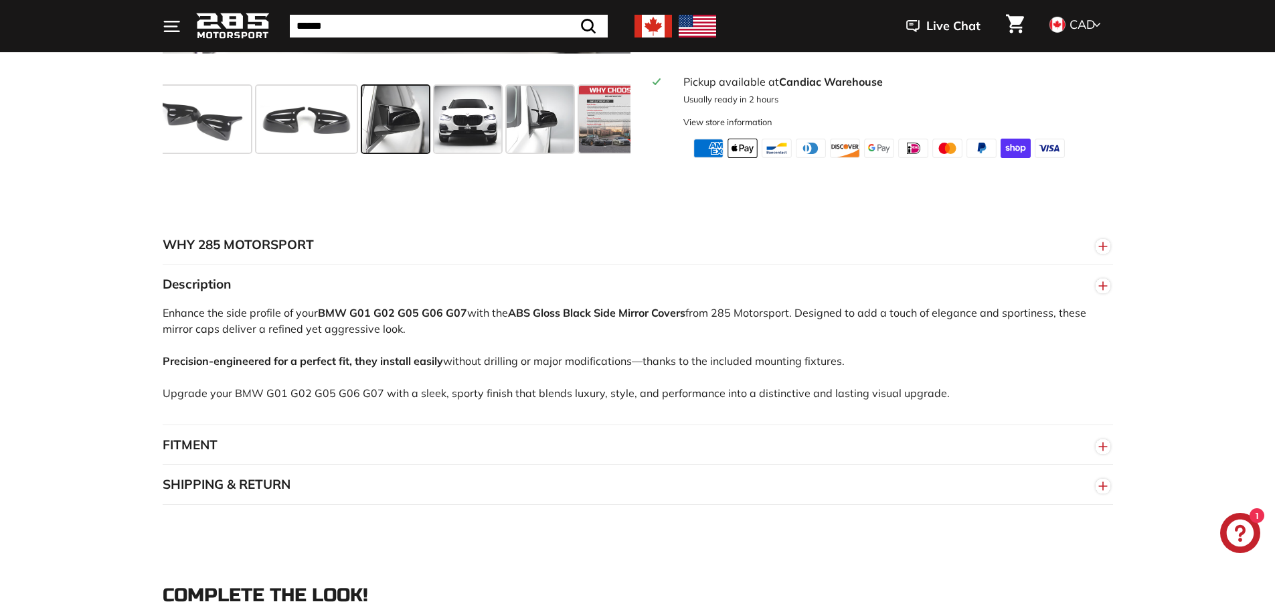
scroll to position [870, 0]
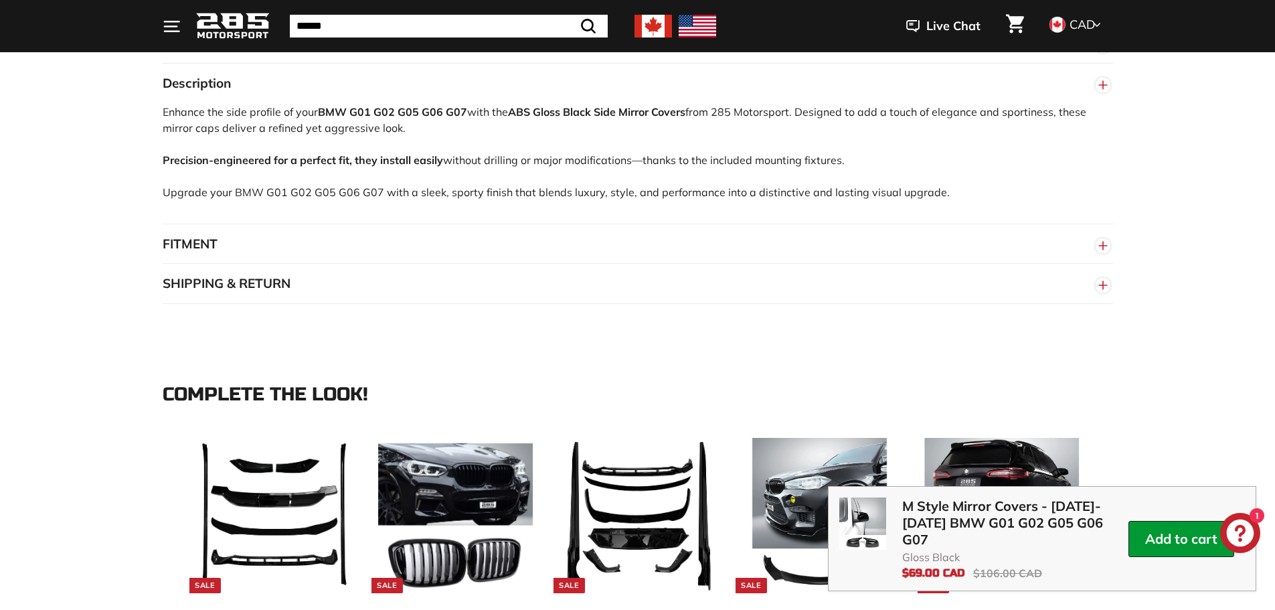
click at [210, 243] on button "FITMENT" at bounding box center [638, 244] width 951 height 40
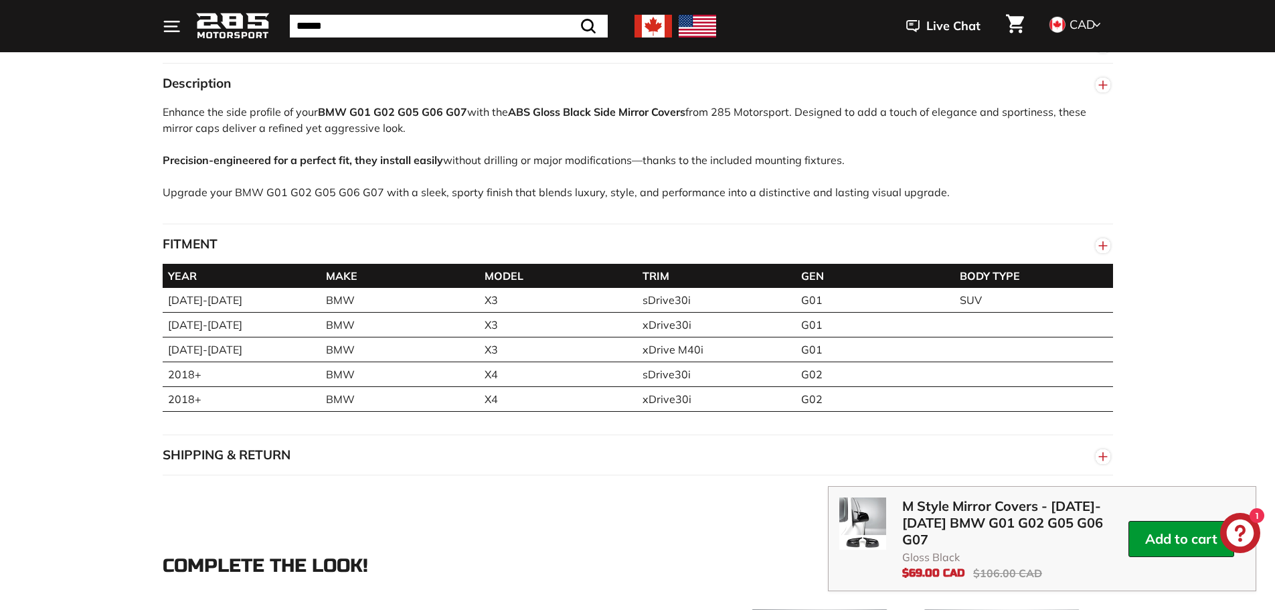
click at [210, 243] on button "FITMENT" at bounding box center [638, 244] width 951 height 40
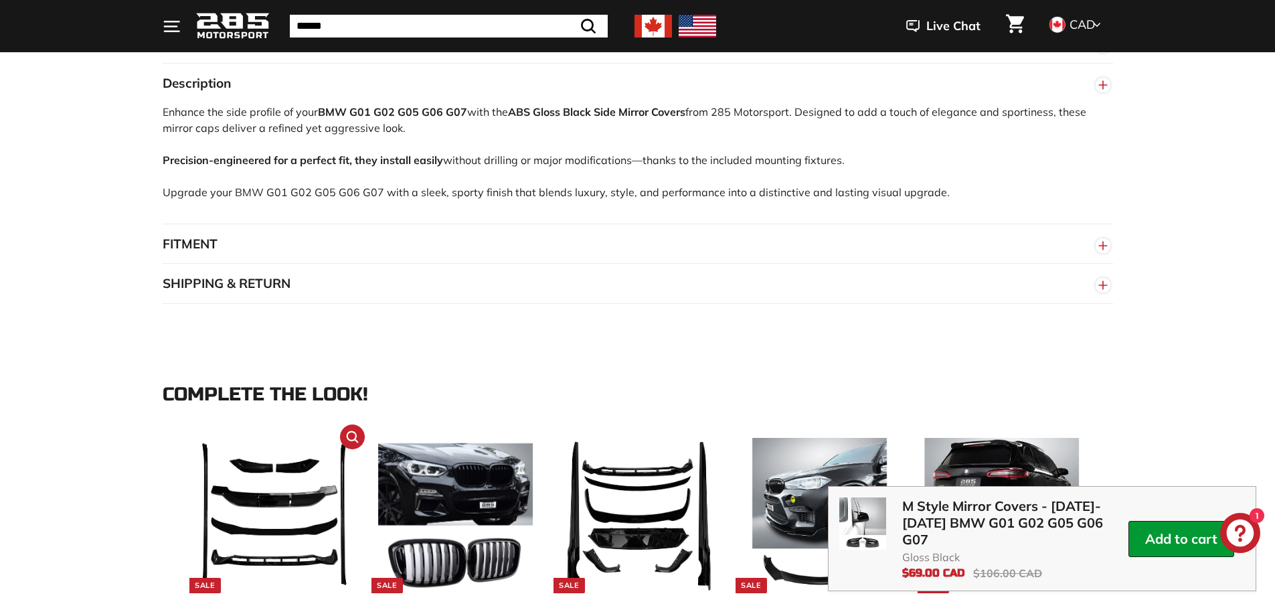
scroll to position [1071, 0]
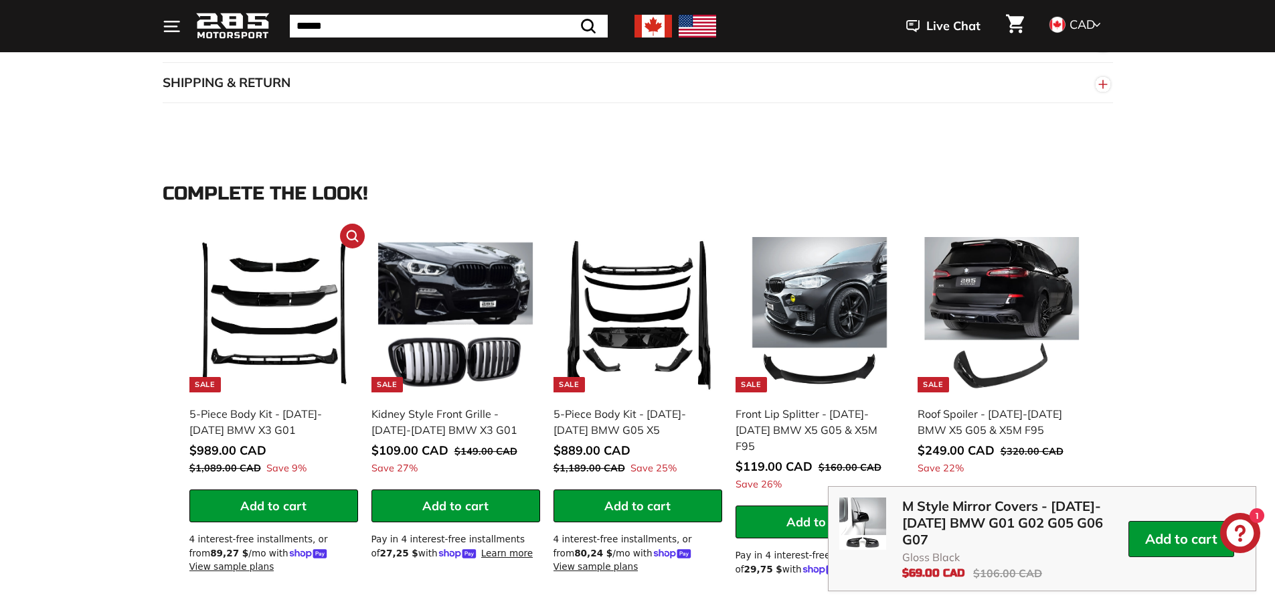
click at [267, 309] on img at bounding box center [273, 314] width 155 height 155
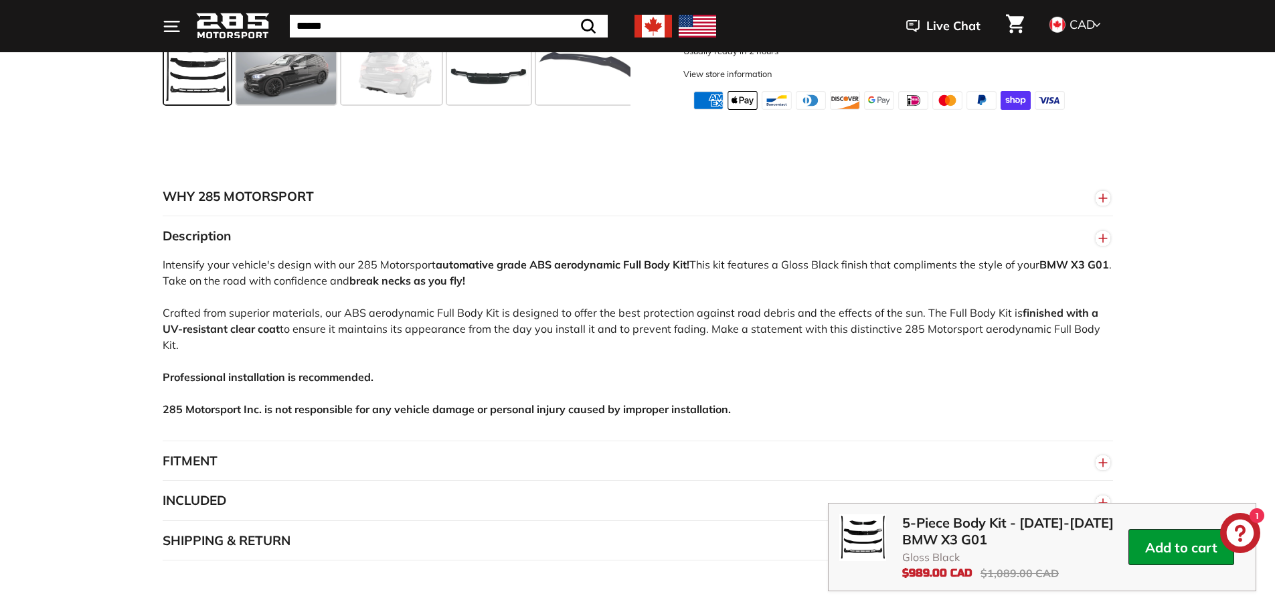
scroll to position [736, 0]
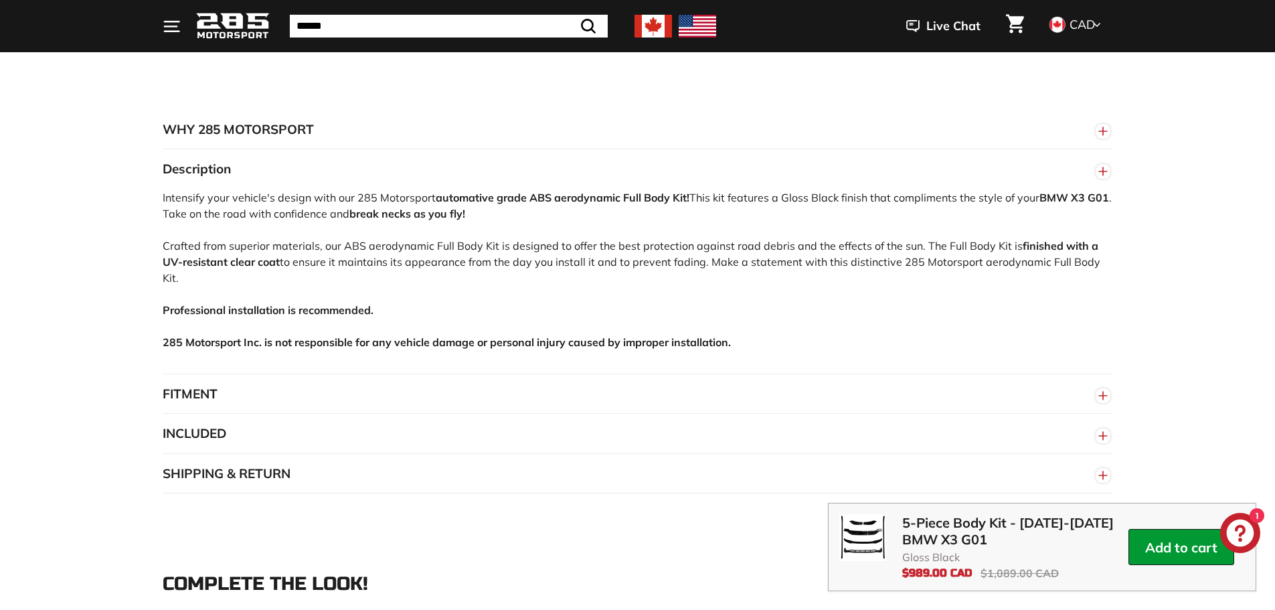
click at [183, 393] on button "FITMENT" at bounding box center [638, 394] width 951 height 40
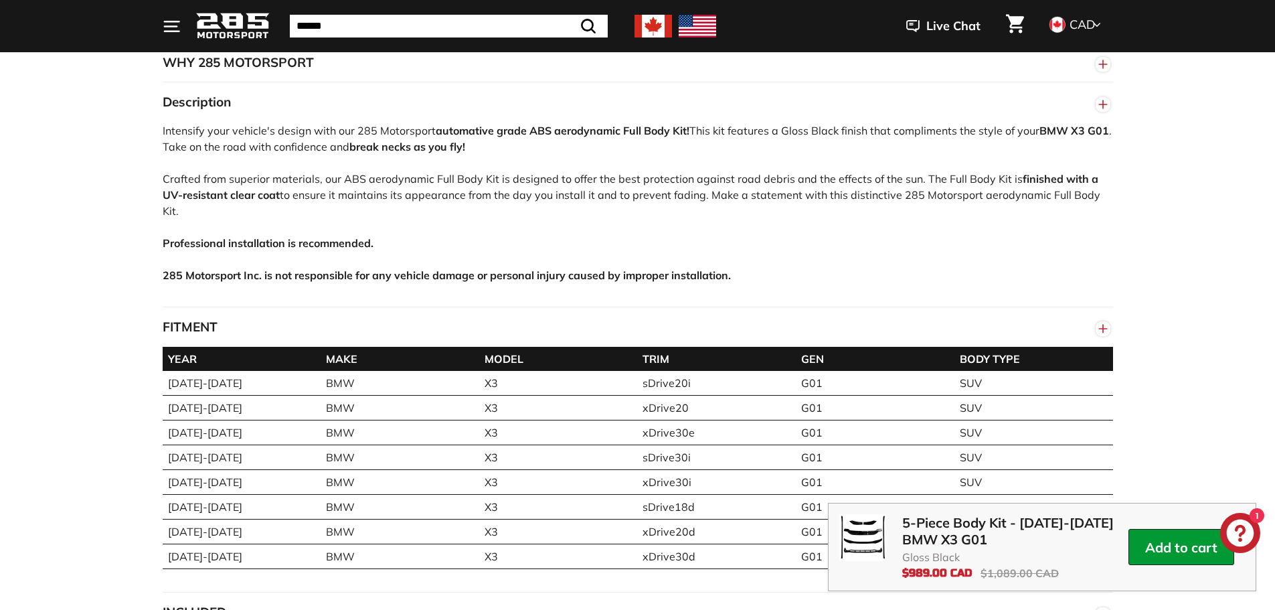
scroll to position [870, 0]
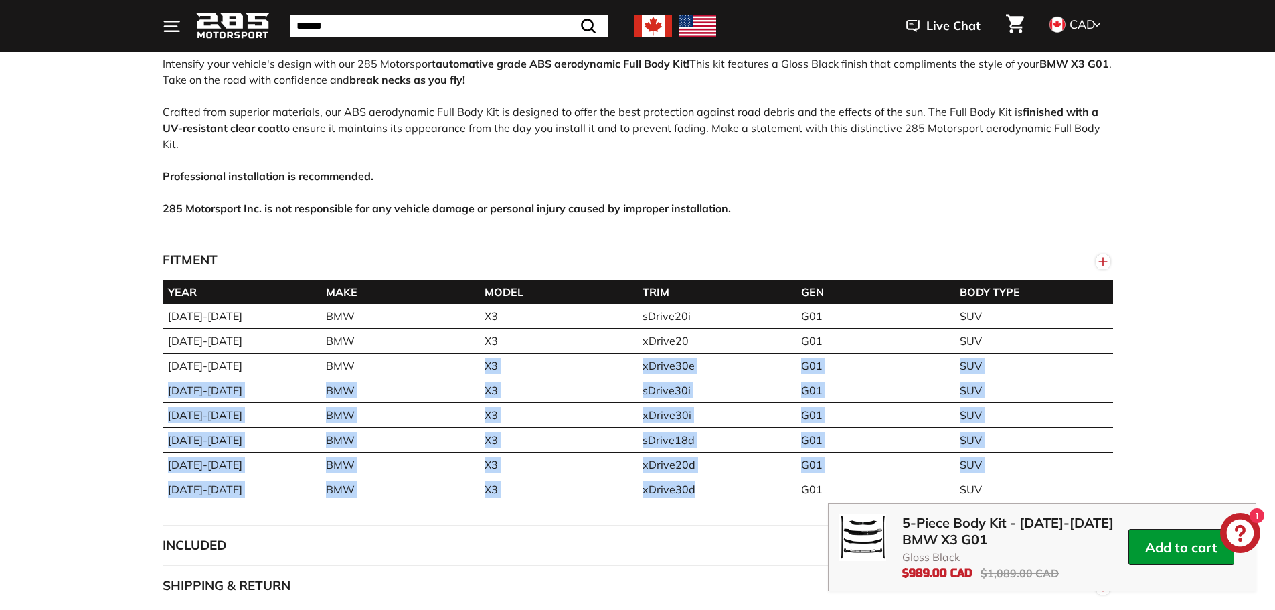
drag, startPoint x: 481, startPoint y: 361, endPoint x: 692, endPoint y: 488, distance: 246.3
click at [692, 488] on tbody "2019-2022 BMW X3 sDrive20i G01 SUV 2019-2022 BMW X3 xDrive20 G01 SUV 2019-2022 …" at bounding box center [638, 403] width 951 height 198
click at [701, 459] on td "xDrive20d" at bounding box center [716, 465] width 159 height 25
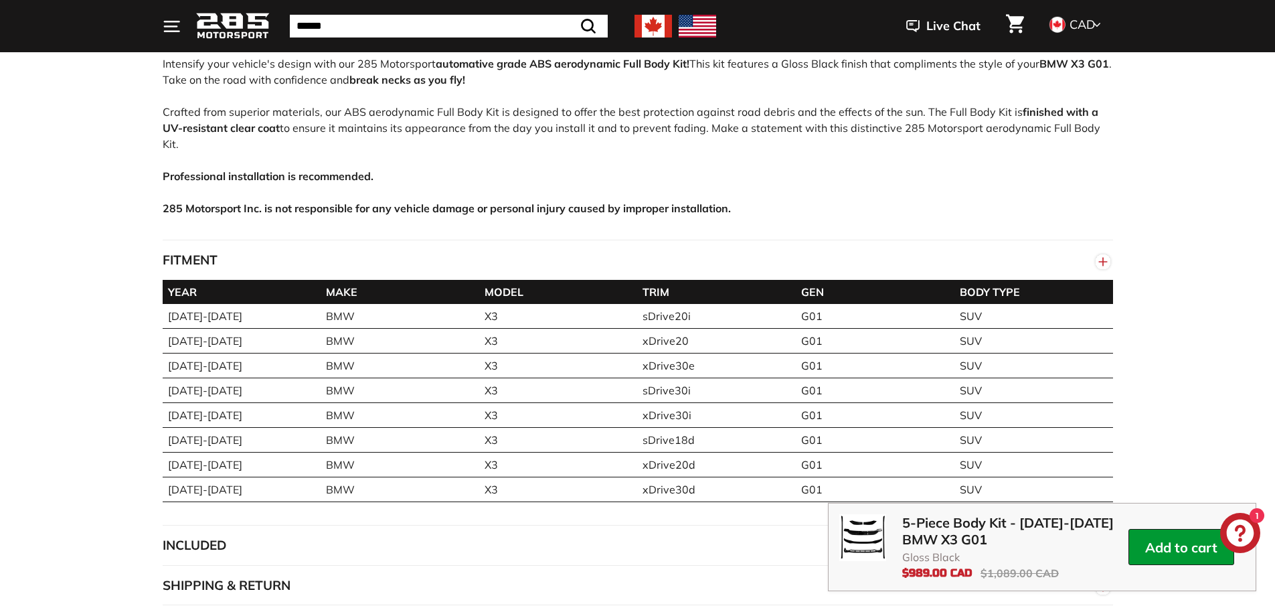
scroll to position [937, 0]
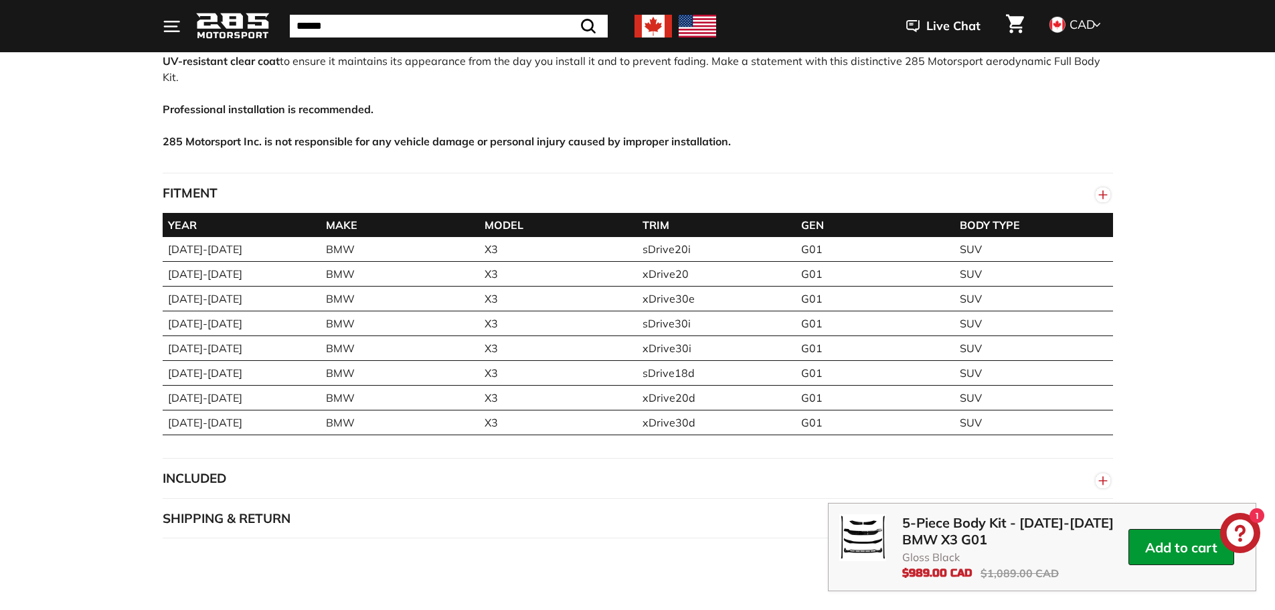
click at [189, 459] on button "INCLUDED" at bounding box center [638, 479] width 951 height 40
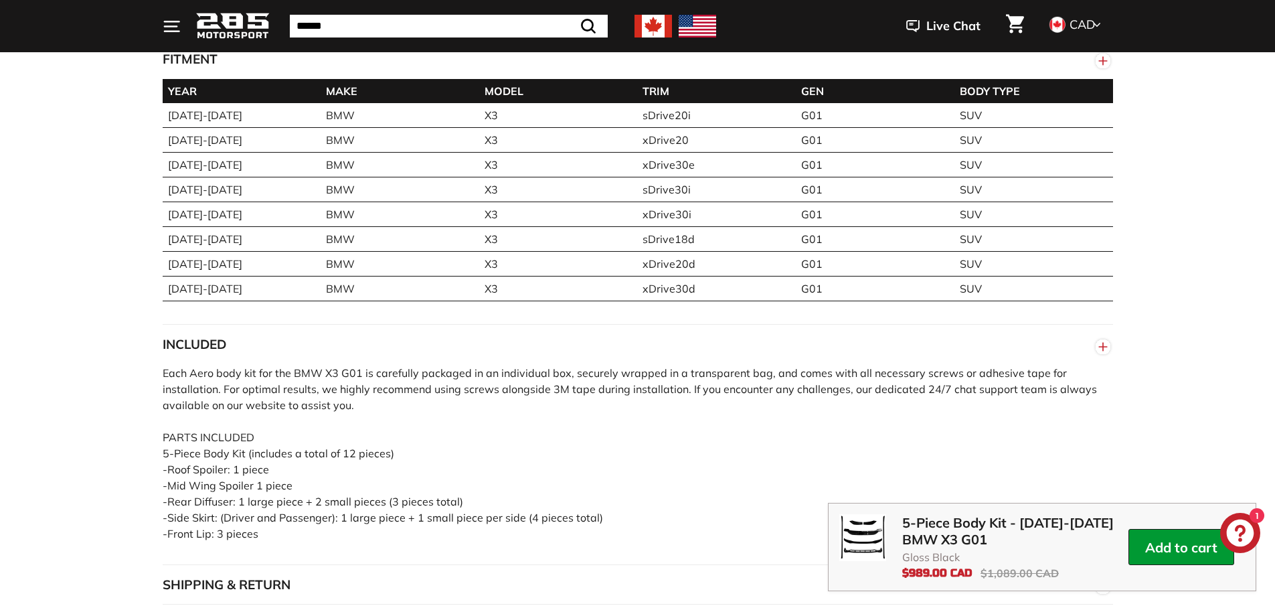
scroll to position [1138, 0]
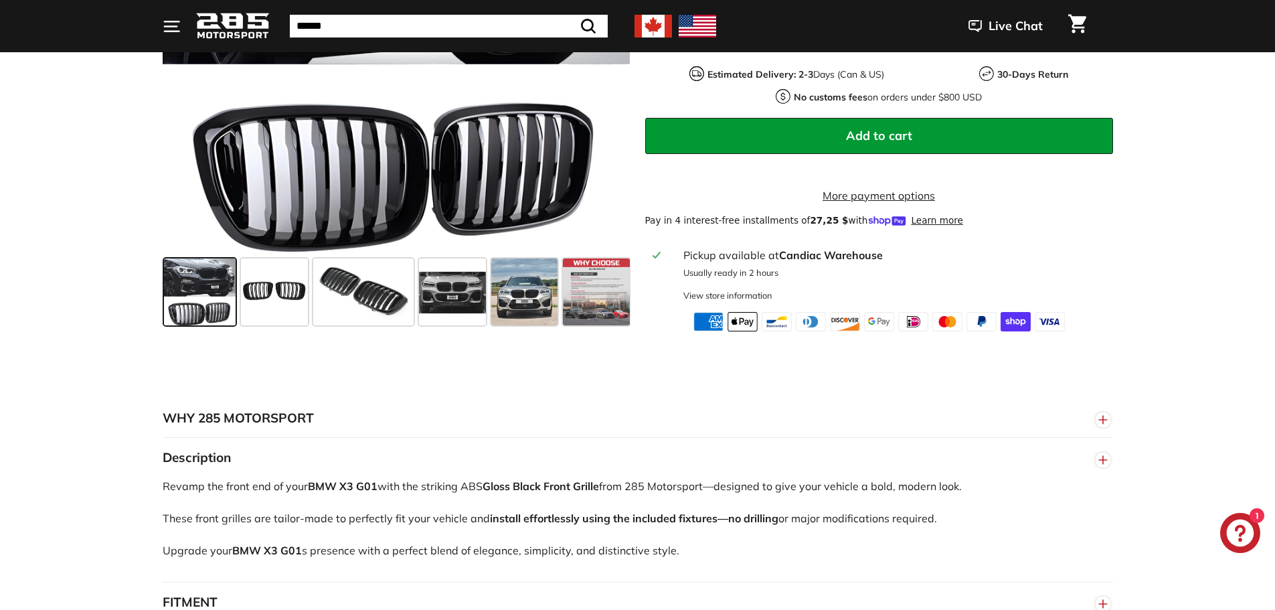
scroll to position [803, 0]
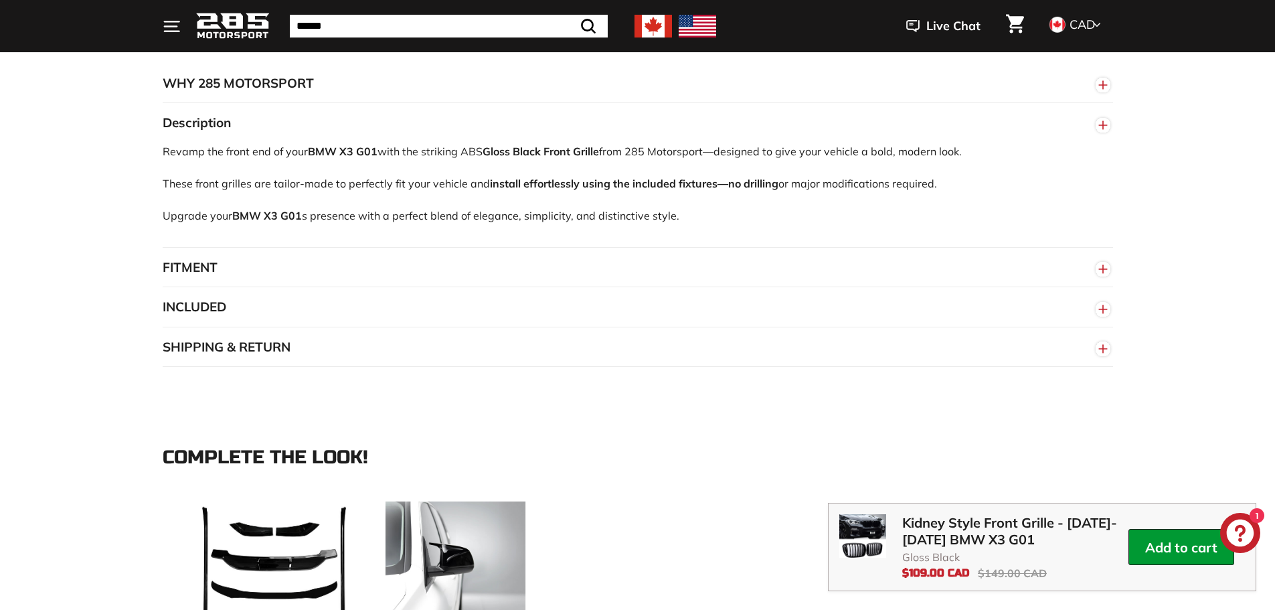
click at [179, 282] on button "FITMENT" at bounding box center [638, 268] width 951 height 40
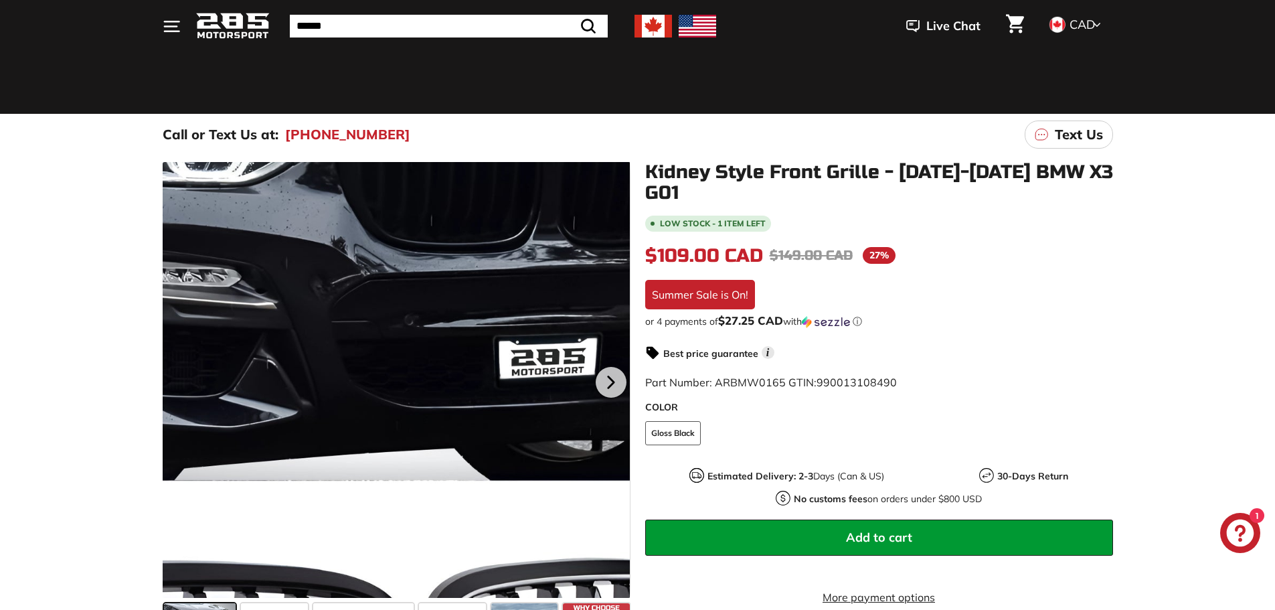
scroll to position [0, 0]
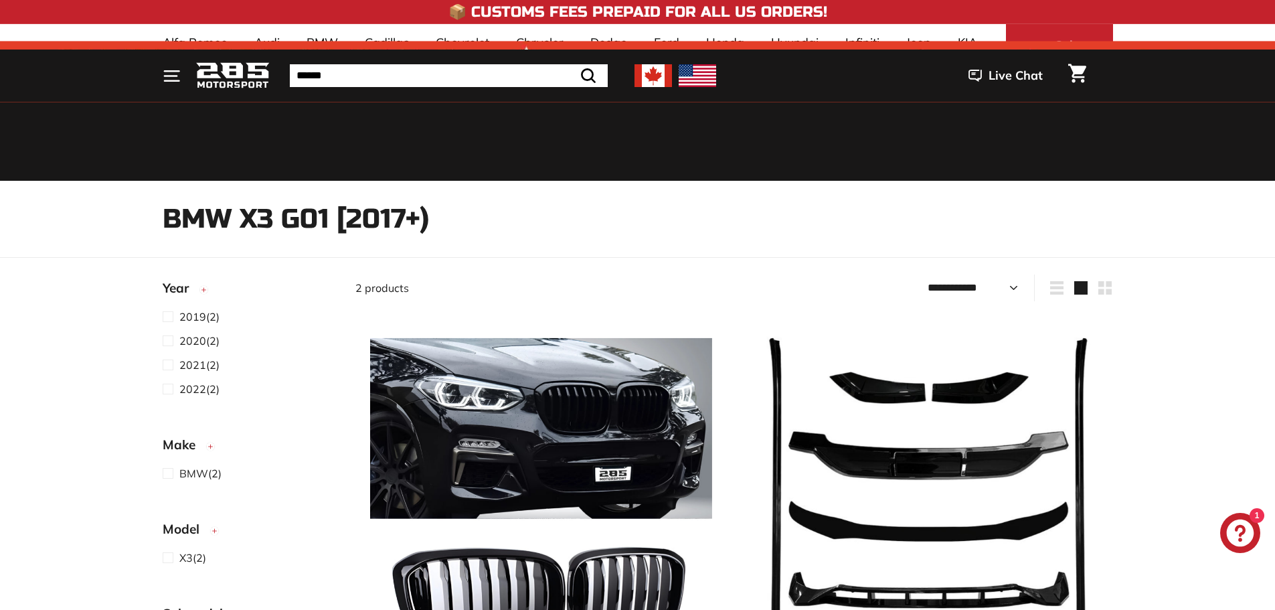
select select "**********"
